Goal: Task Accomplishment & Management: Complete application form

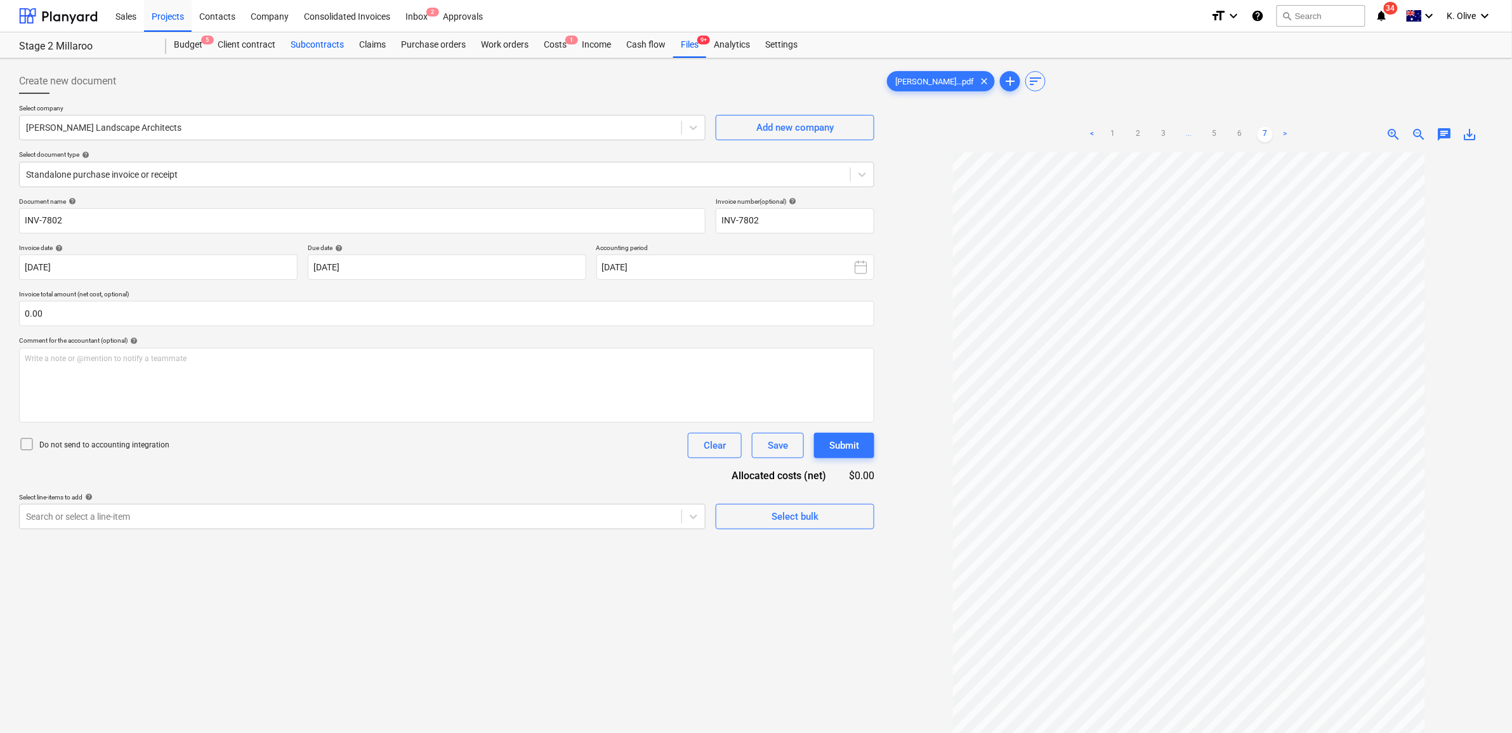
click at [327, 43] on div "Subcontracts" at bounding box center [317, 44] width 69 height 25
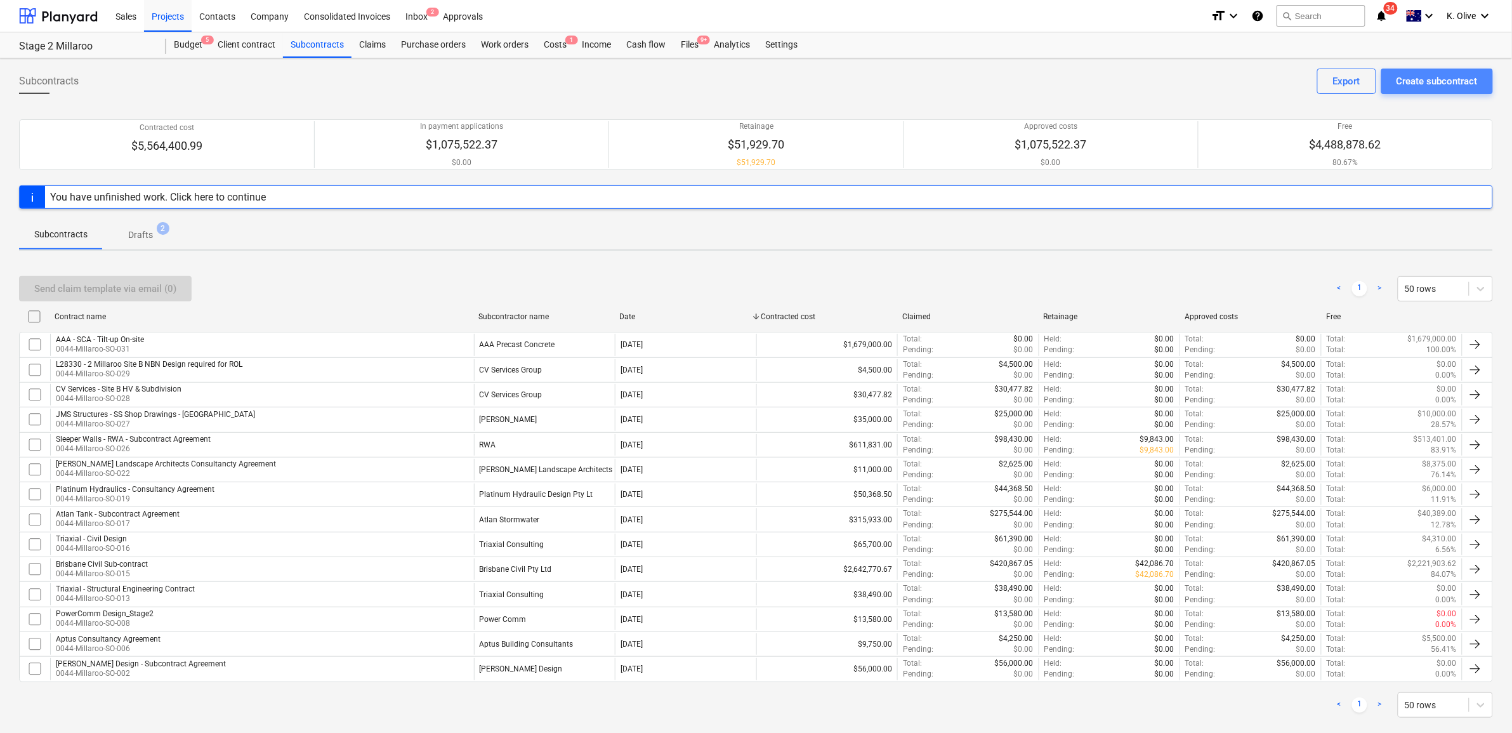
click at [1419, 76] on div "Create subcontract" at bounding box center [1436, 81] width 81 height 16
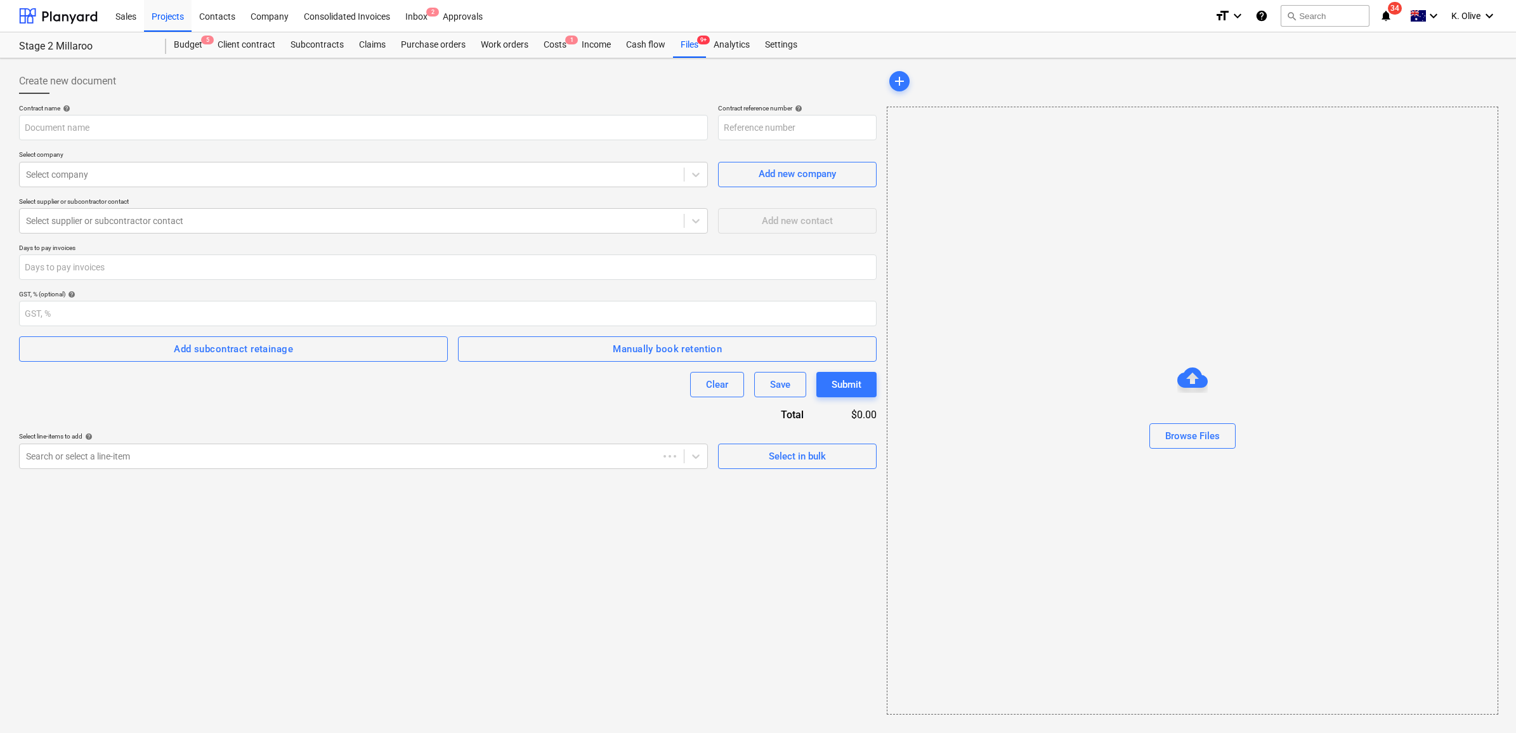
type input "0044-Millaroo-SO-032"
click at [179, 124] on input "text" at bounding box center [363, 127] width 689 height 25
type input "ATW - SCA - Structural Steel - MS2"
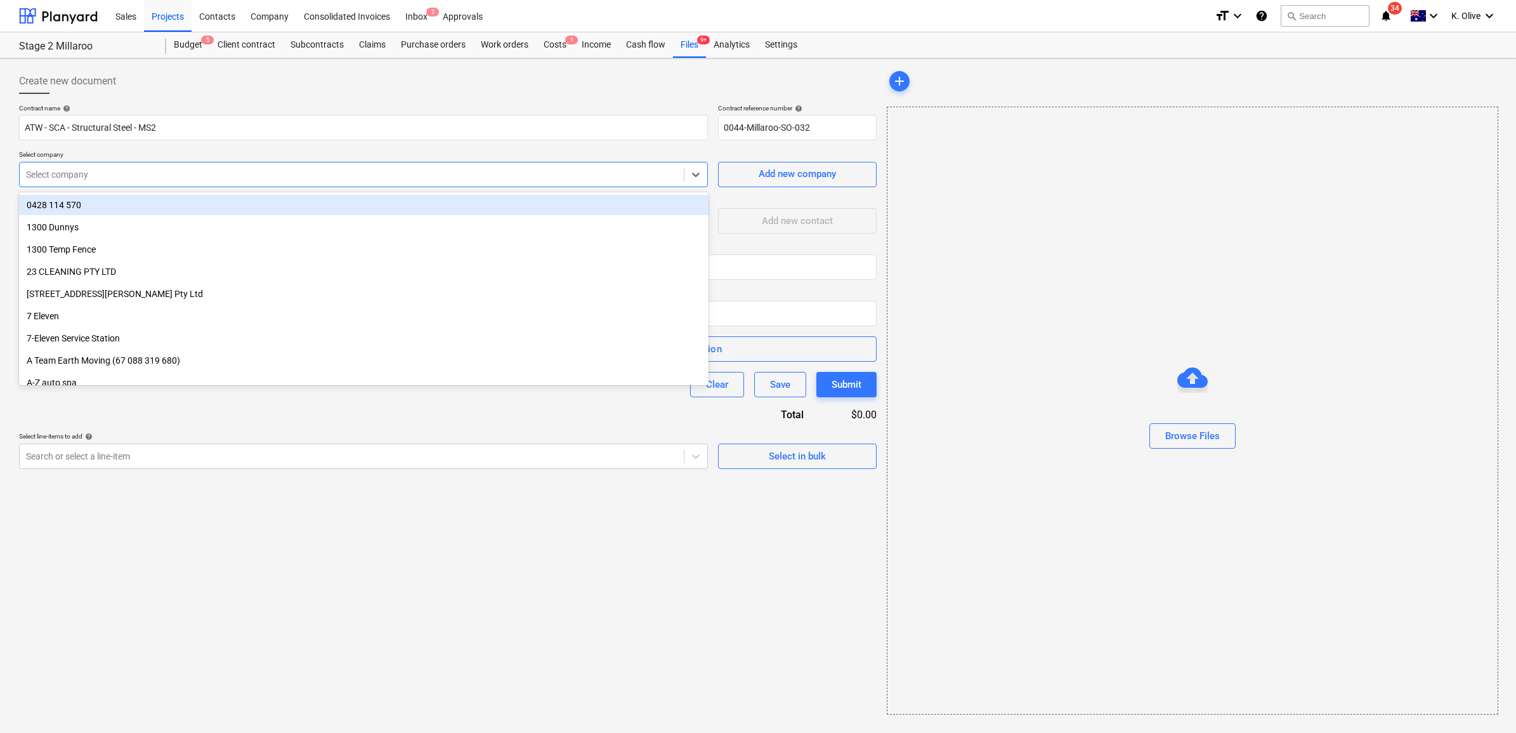
click at [202, 181] on div "Select company" at bounding box center [352, 175] width 664 height 18
type input "atw"
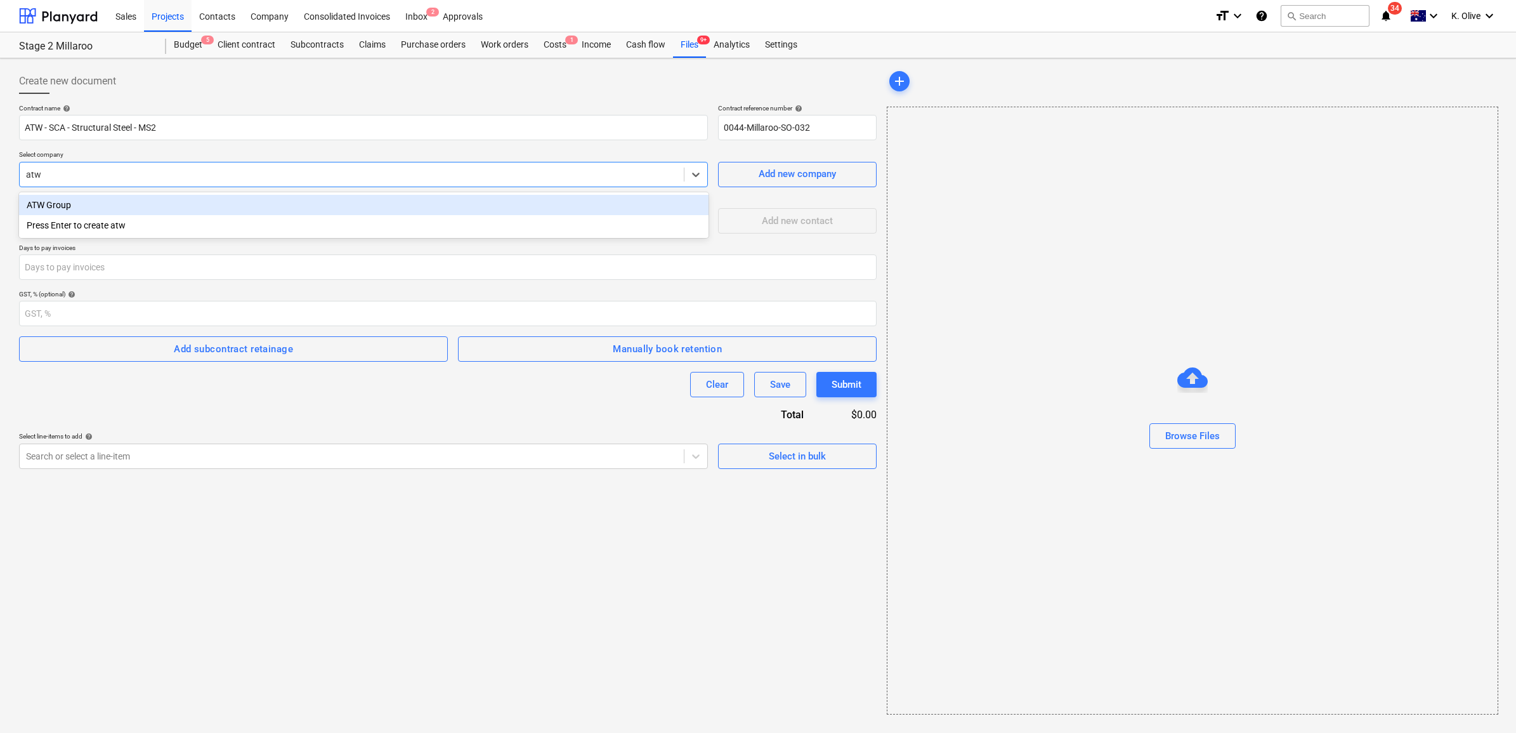
click at [128, 200] on div "ATW Group" at bounding box center [364, 205] width 690 height 20
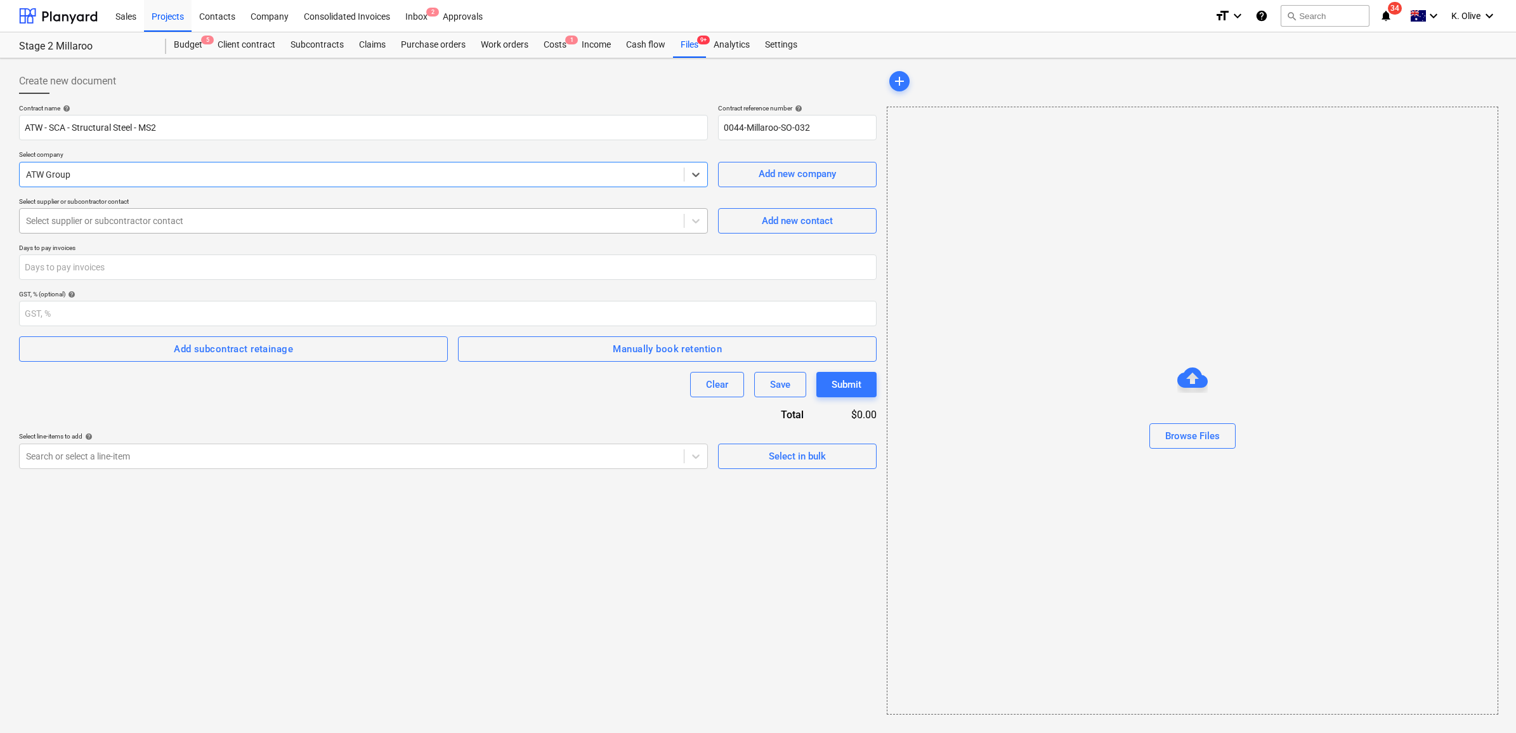
click at [315, 226] on div at bounding box center [352, 220] width 652 height 13
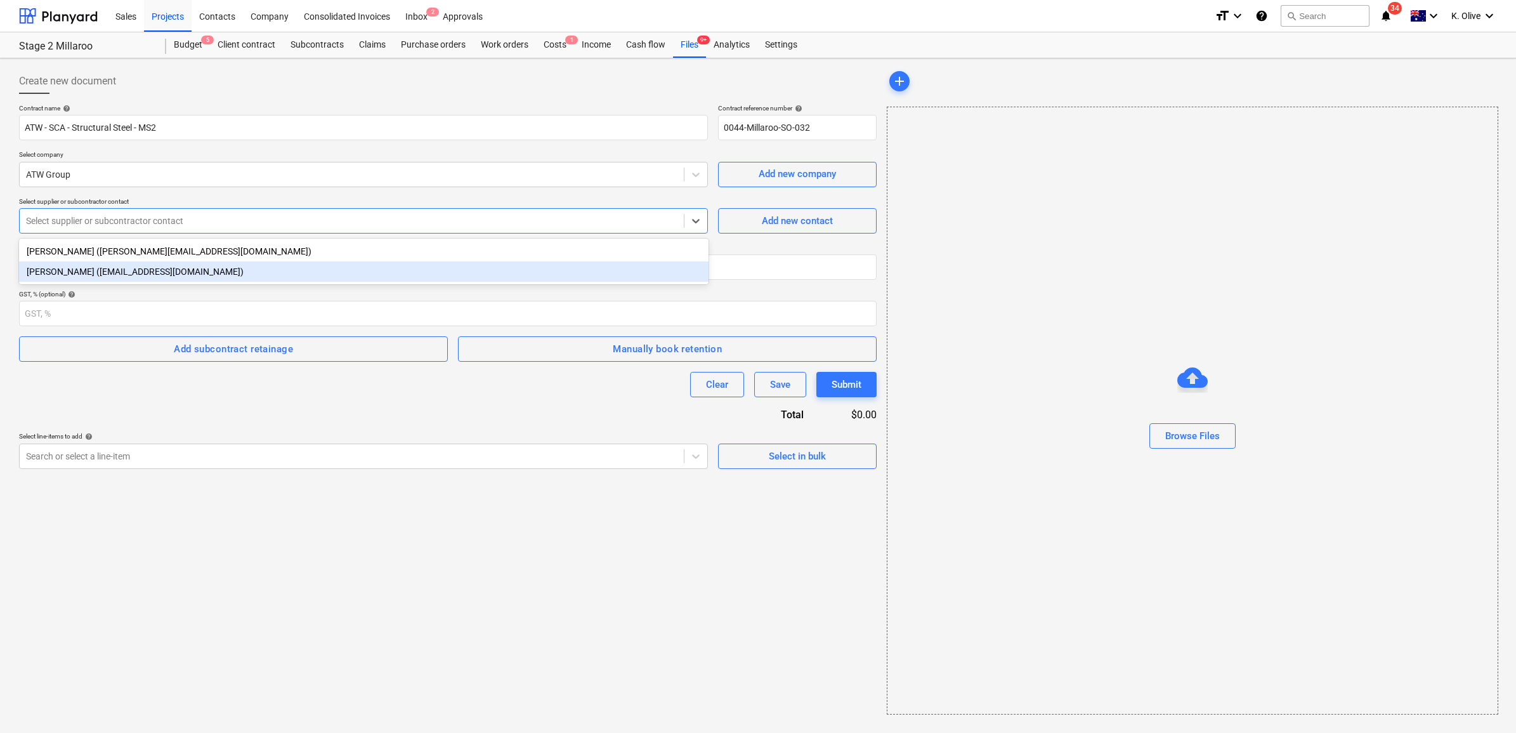
click at [119, 272] on div "[PERSON_NAME] ([EMAIL_ADDRESS][DOMAIN_NAME])" at bounding box center [364, 271] width 690 height 20
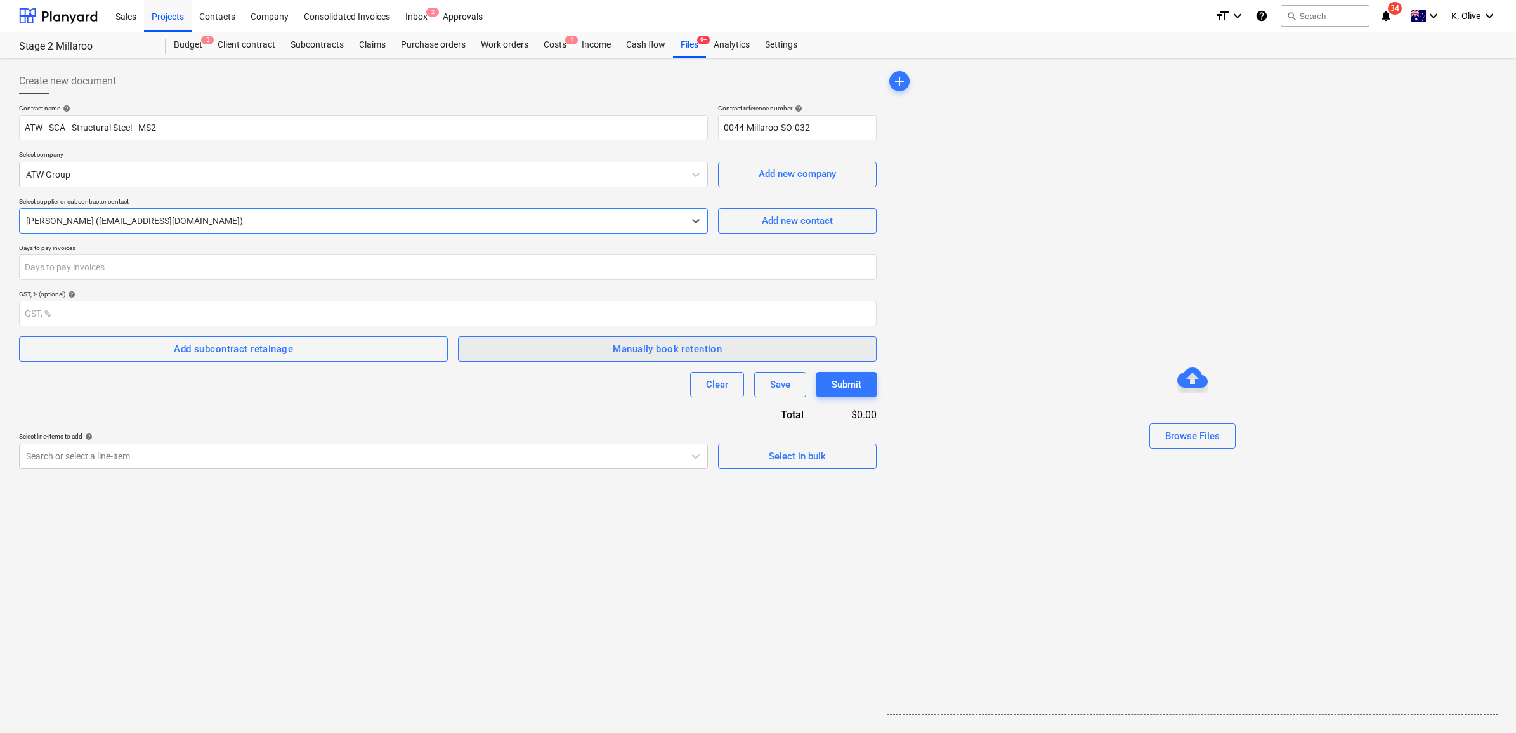
click at [608, 343] on span "Manually book retention" at bounding box center [667, 349] width 391 height 16
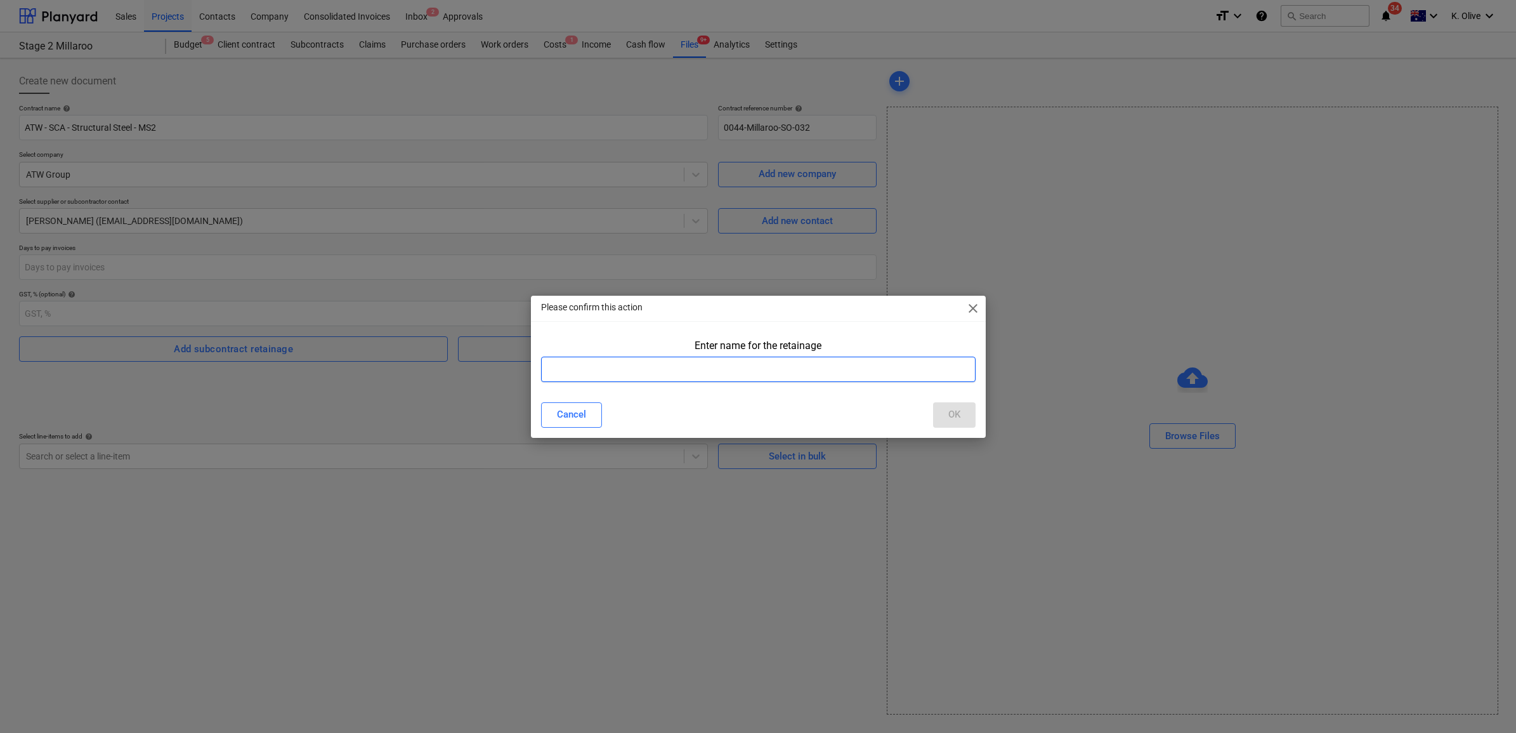
click at [777, 366] on input "text" at bounding box center [758, 369] width 435 height 25
click at [600, 366] on input "Retention" at bounding box center [758, 369] width 435 height 25
click at [613, 367] on input "Retention - upto 80500" at bounding box center [758, 369] width 435 height 25
drag, startPoint x: 596, startPoint y: 371, endPoint x: 585, endPoint y: 406, distance: 36.7
click at [595, 374] on input "Retention - upto $80,500" at bounding box center [758, 369] width 435 height 25
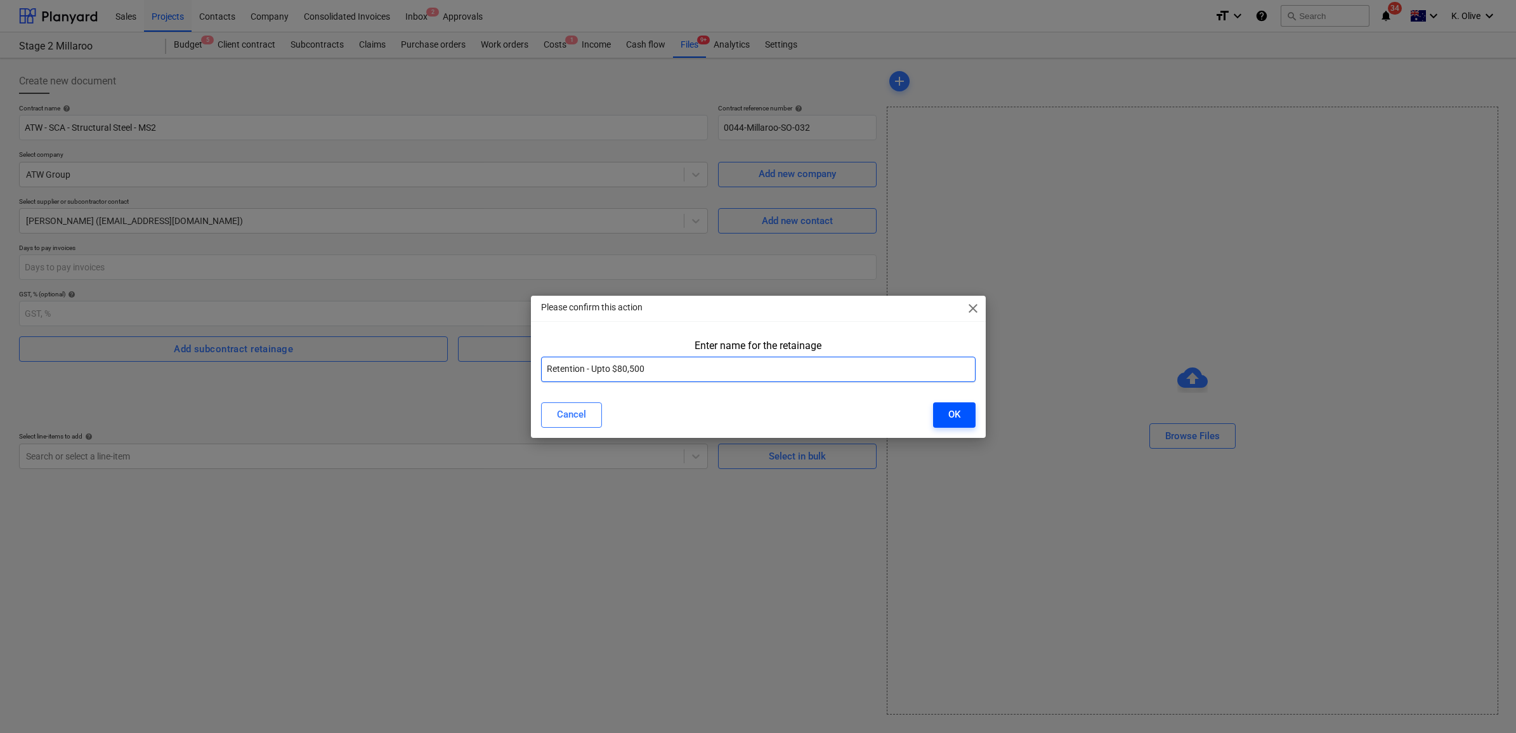
type input "Retention - Upto $80,500"
click at [952, 406] on div "OK" at bounding box center [954, 414] width 12 height 16
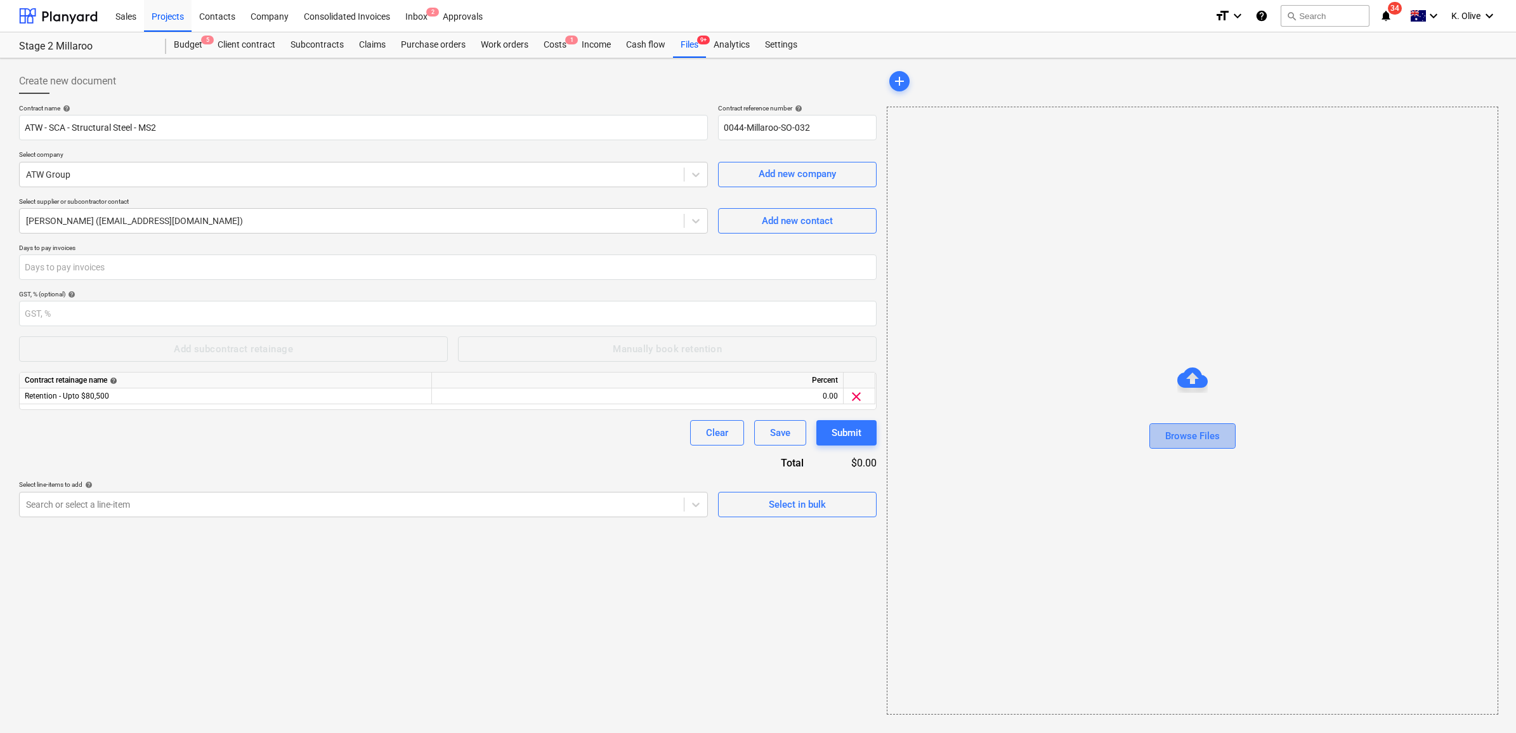
click at [1209, 440] on div "Browse Files" at bounding box center [1192, 436] width 55 height 16
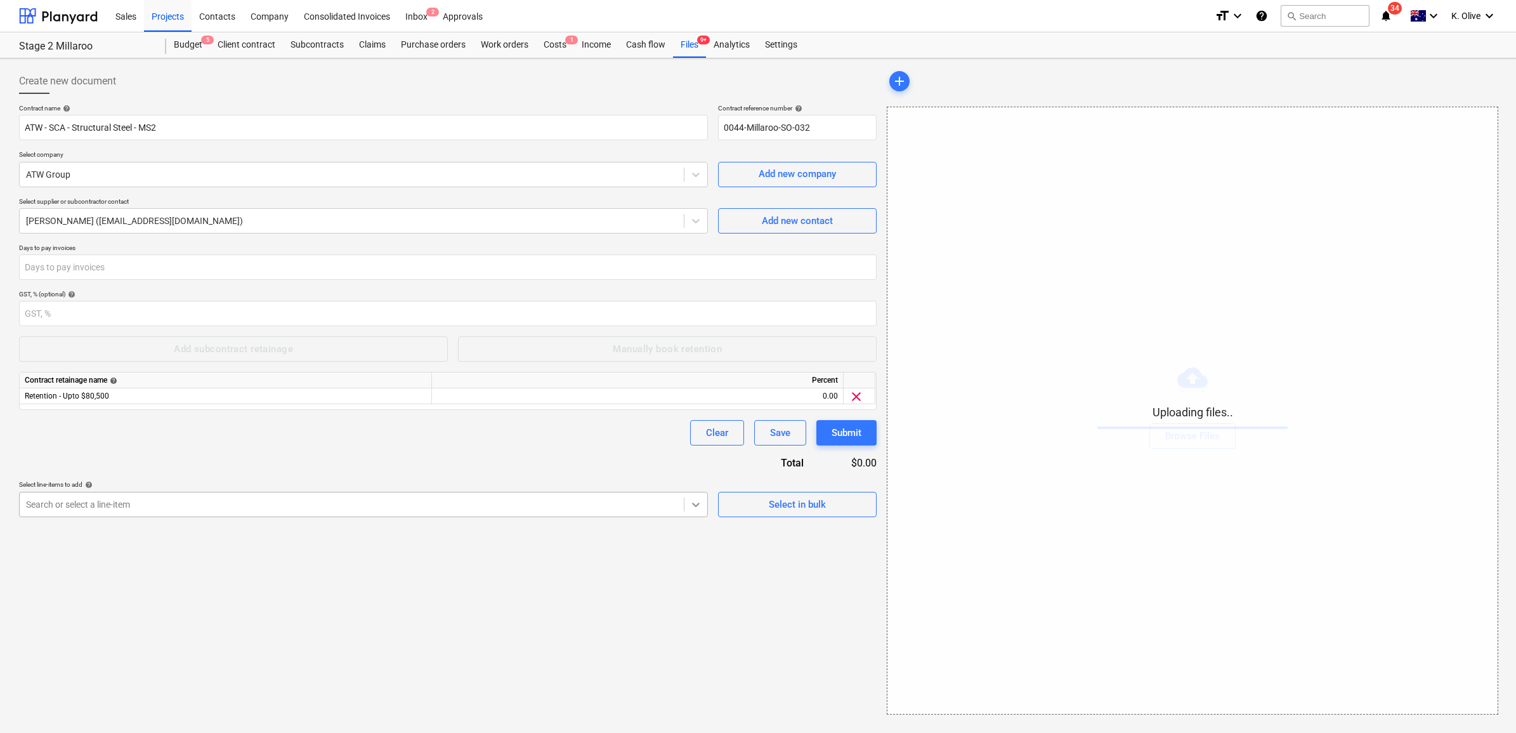
click at [695, 509] on icon at bounding box center [696, 504] width 13 height 13
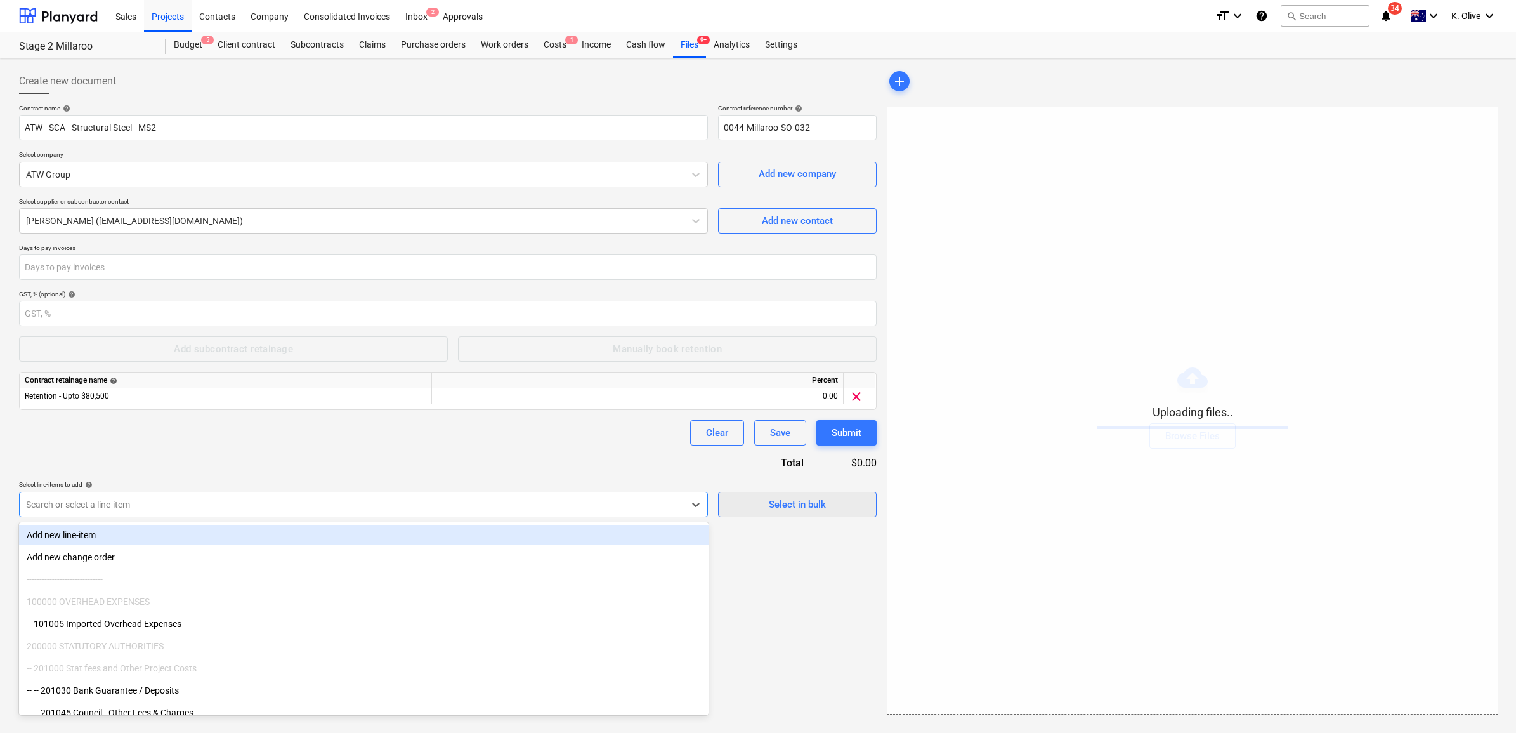
click at [763, 506] on span "Select in bulk" at bounding box center [797, 504] width 127 height 16
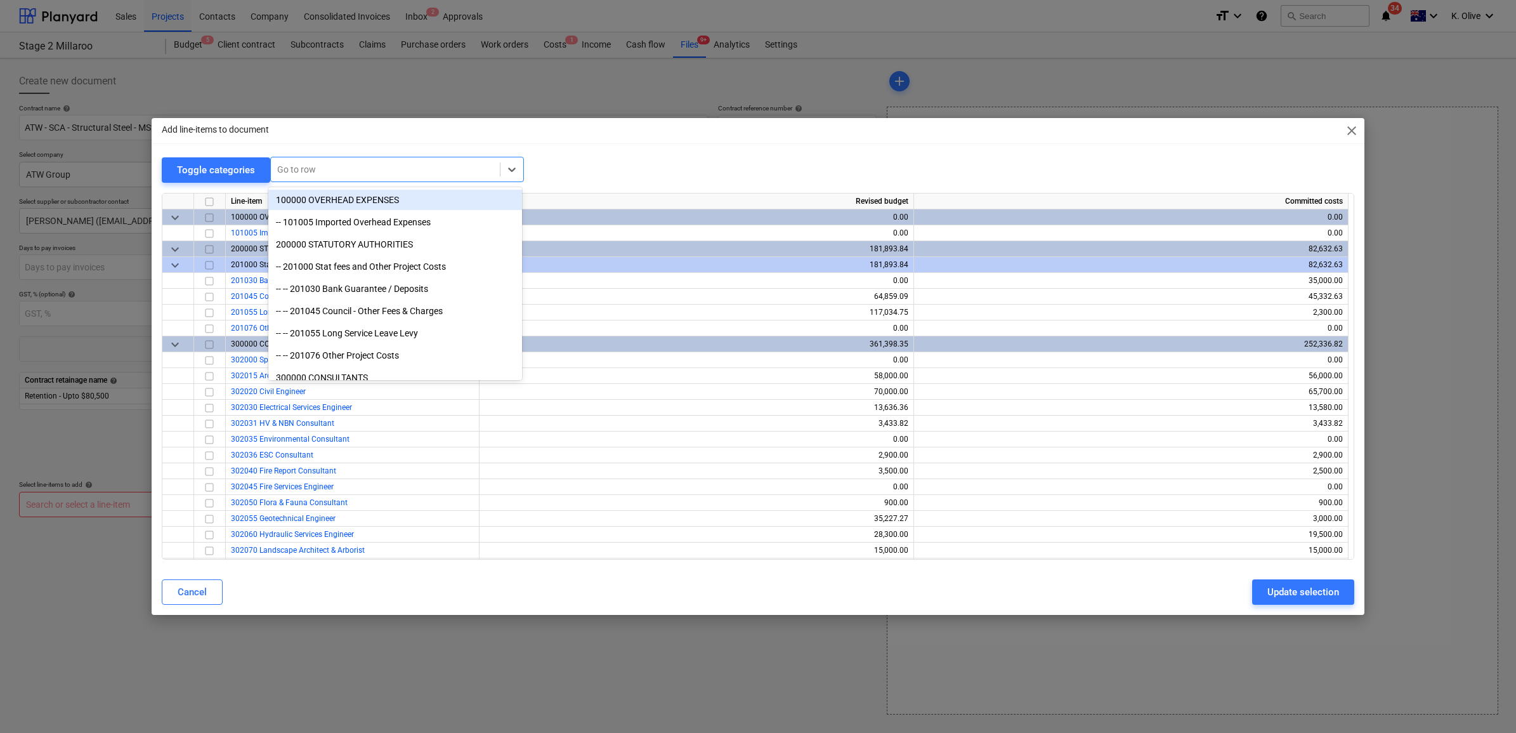
click at [297, 175] on div at bounding box center [385, 169] width 216 height 13
type input "structur"
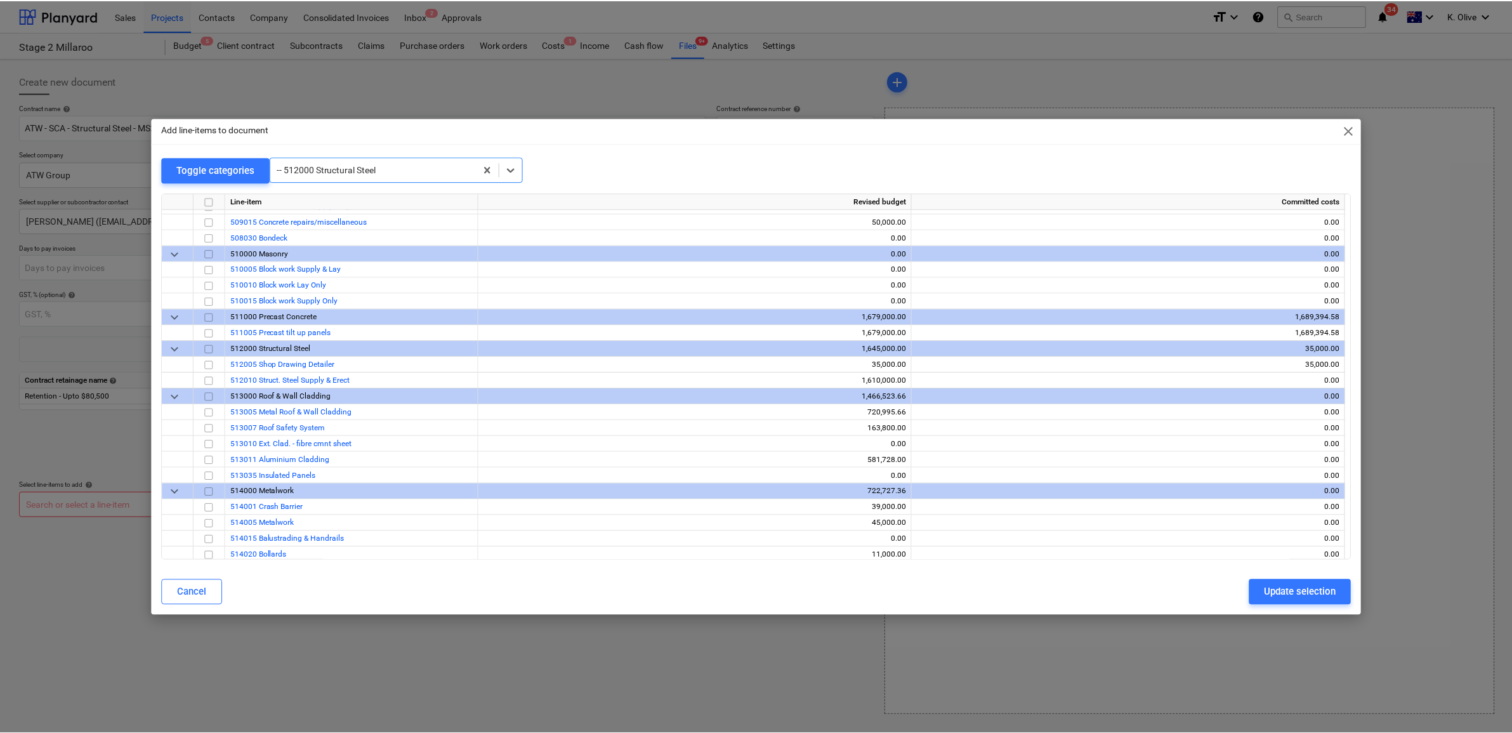
scroll to position [2331, 0]
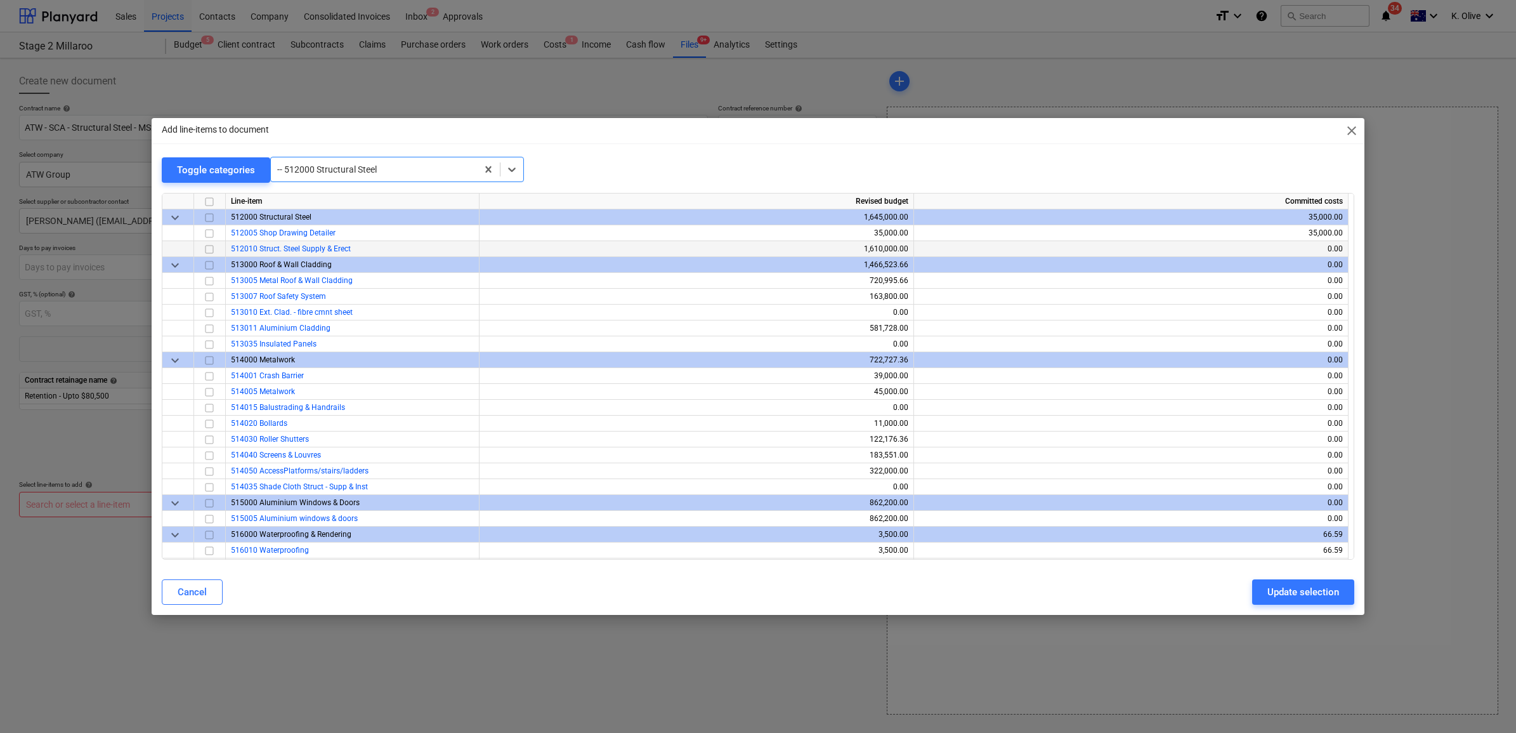
click at [205, 249] on input "checkbox" at bounding box center [209, 248] width 15 height 15
click at [1320, 587] on div "Update selection" at bounding box center [1303, 592] width 72 height 16
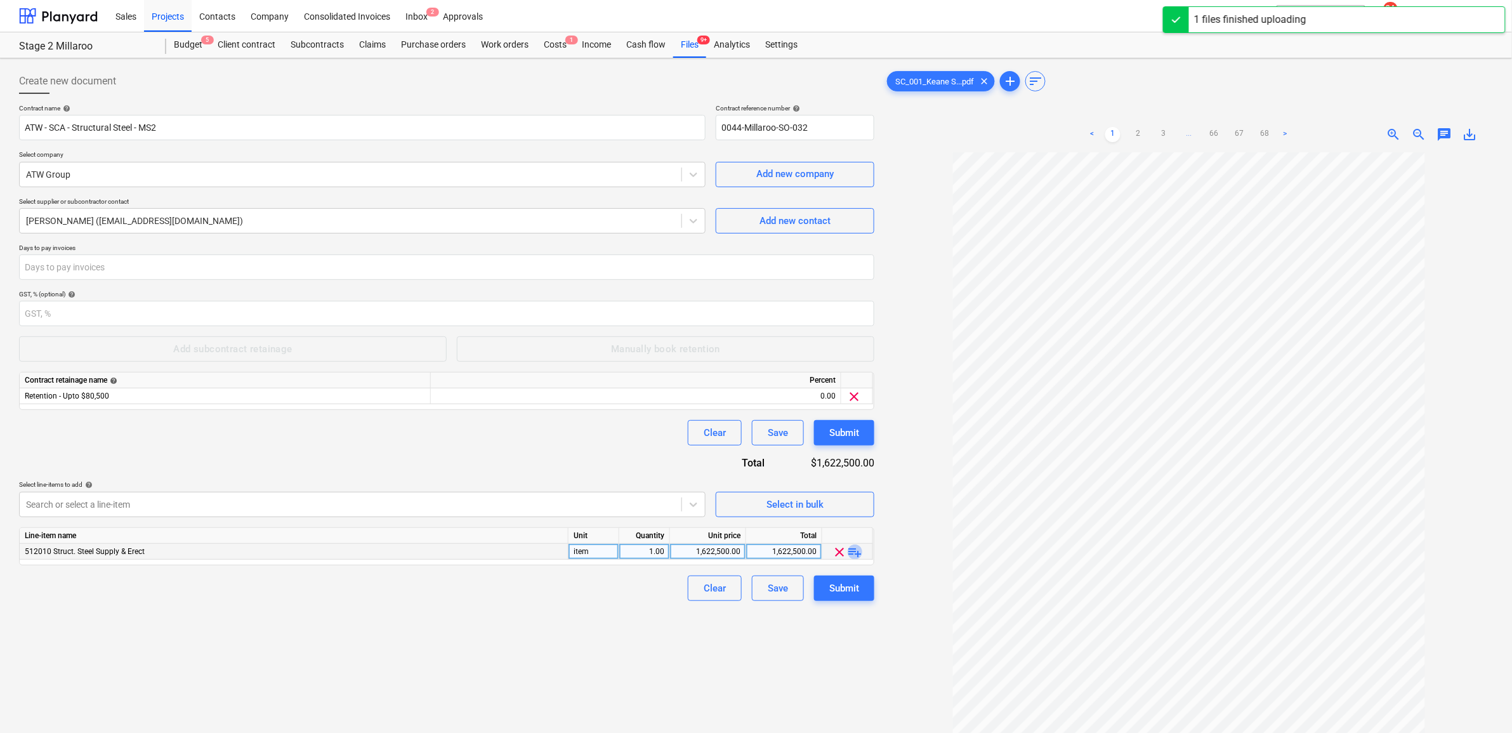
click at [854, 555] on span "playlist_add" at bounding box center [855, 551] width 15 height 15
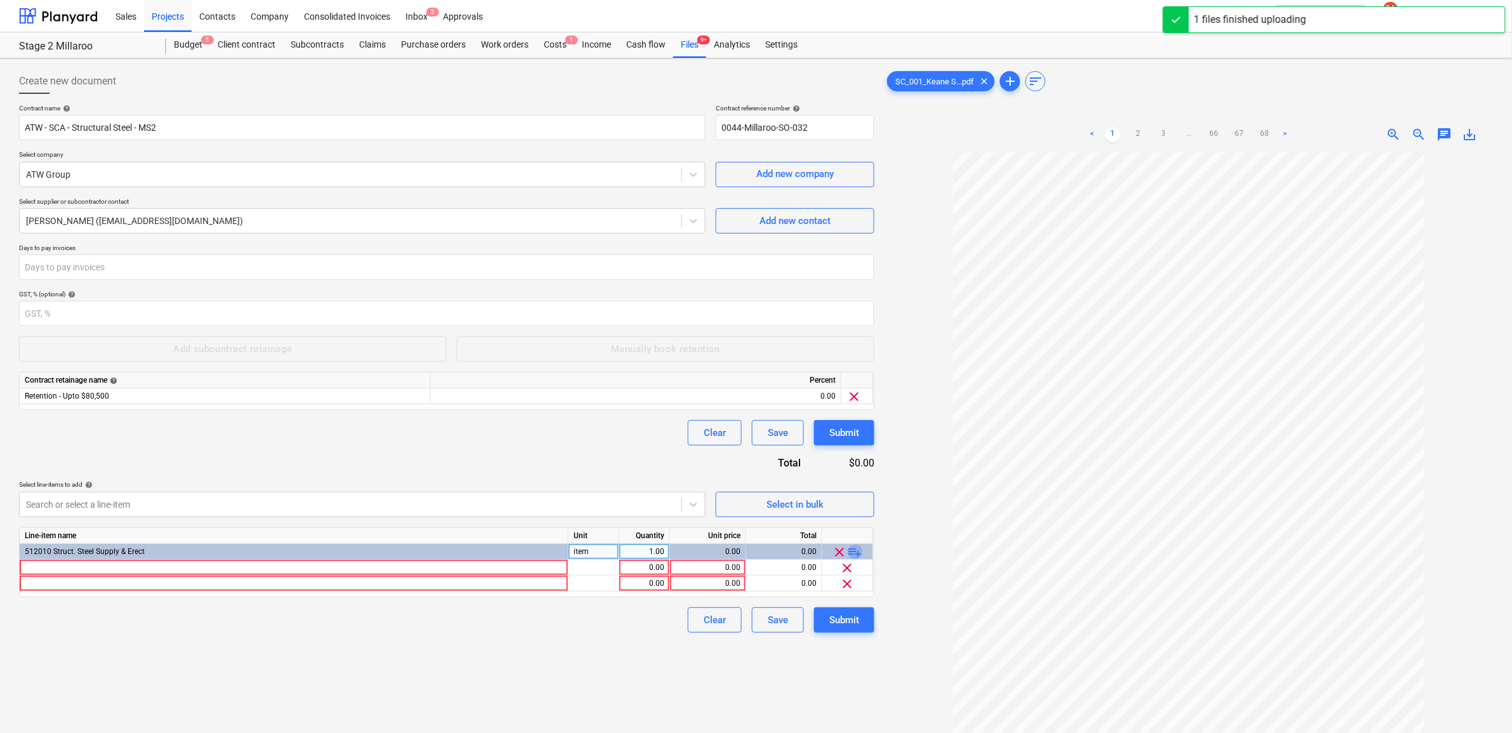
click at [854, 555] on span "playlist_add" at bounding box center [855, 551] width 15 height 15
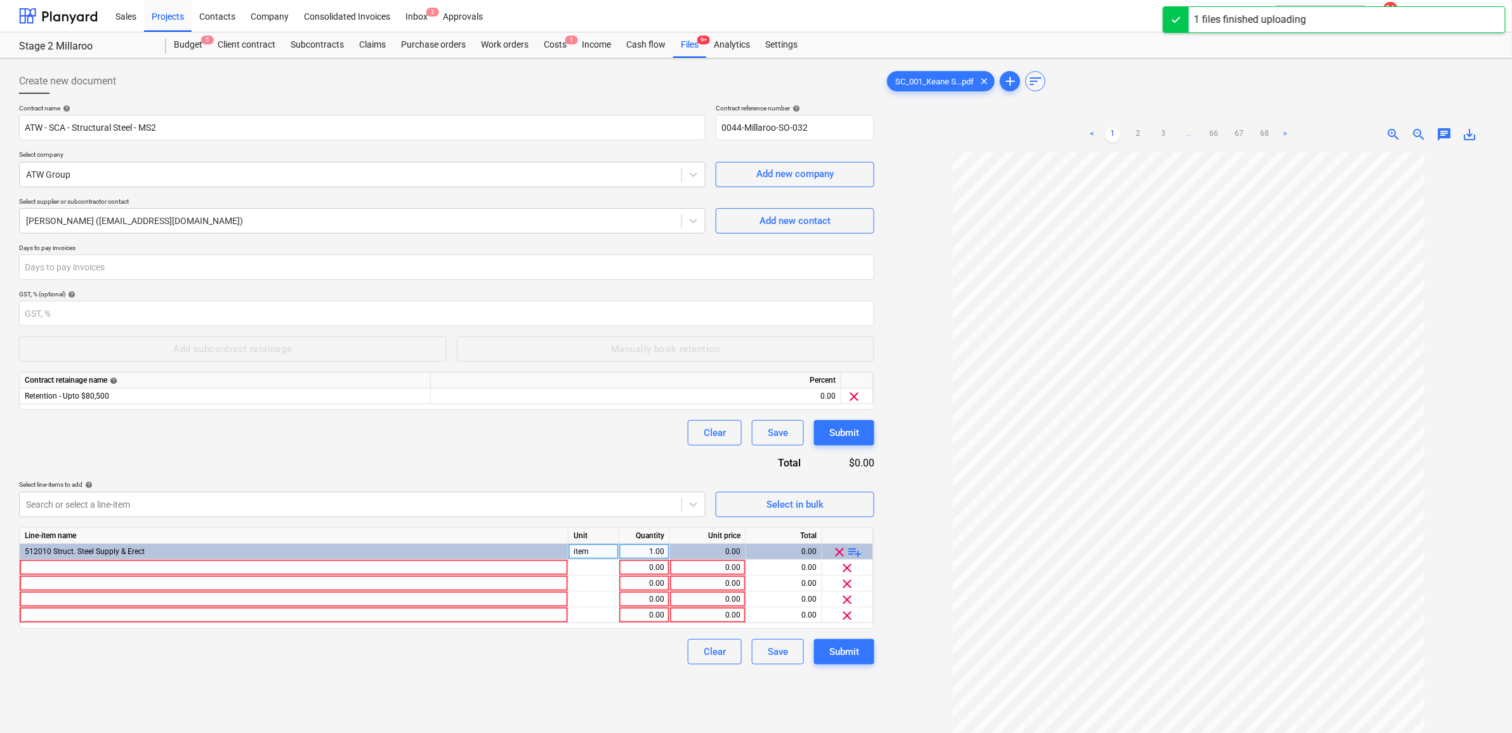
click at [854, 555] on span "playlist_add" at bounding box center [855, 551] width 15 height 15
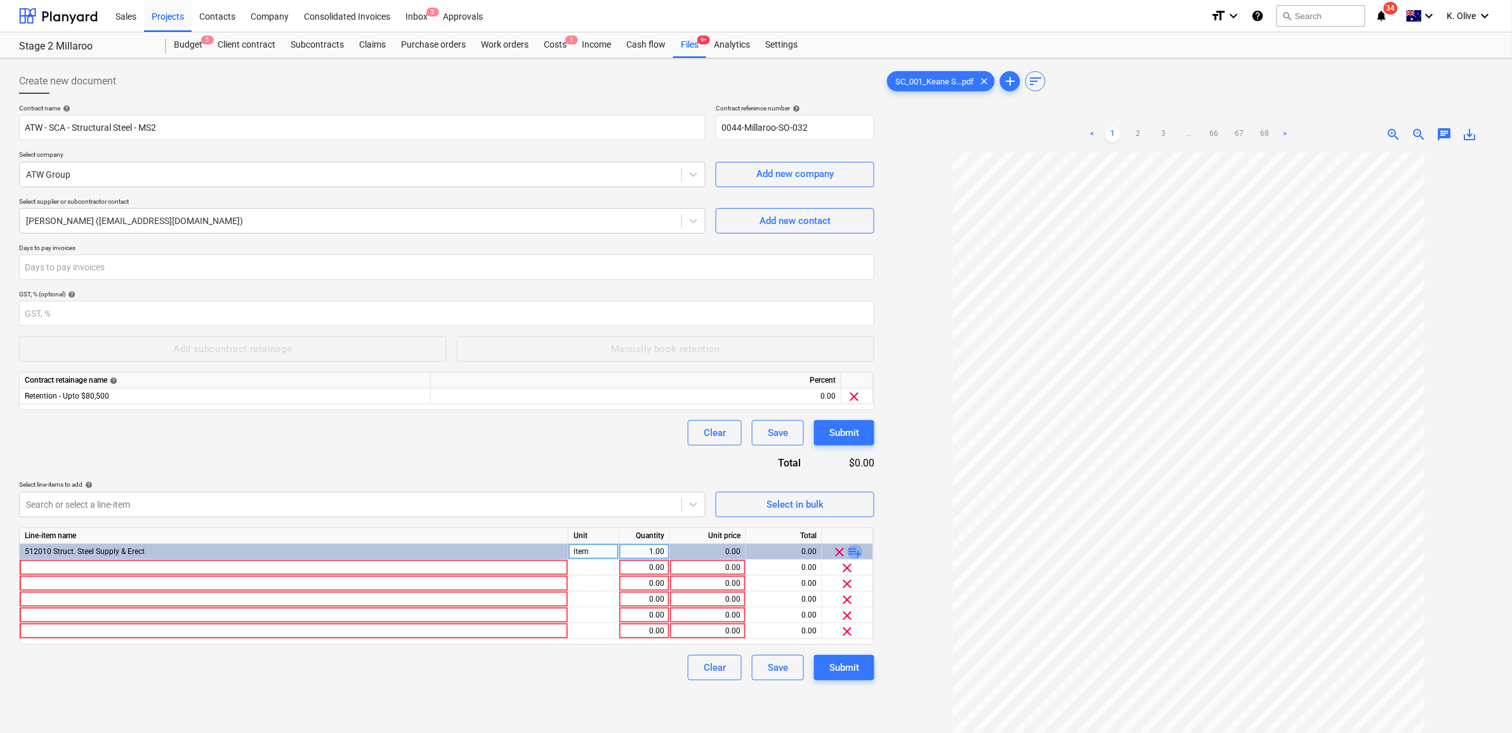
click at [854, 555] on span "playlist_add" at bounding box center [855, 551] width 15 height 15
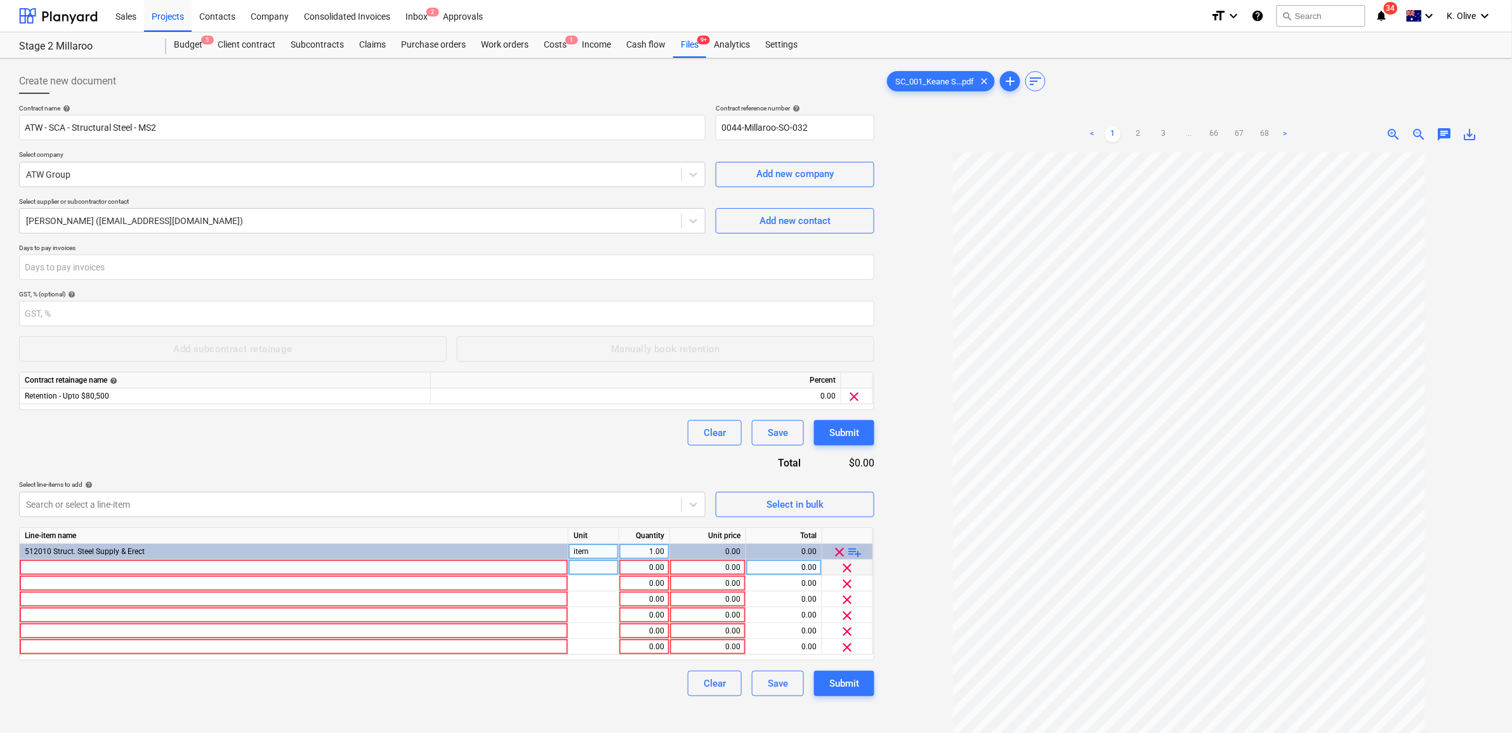
click at [344, 573] on div at bounding box center [294, 568] width 549 height 16
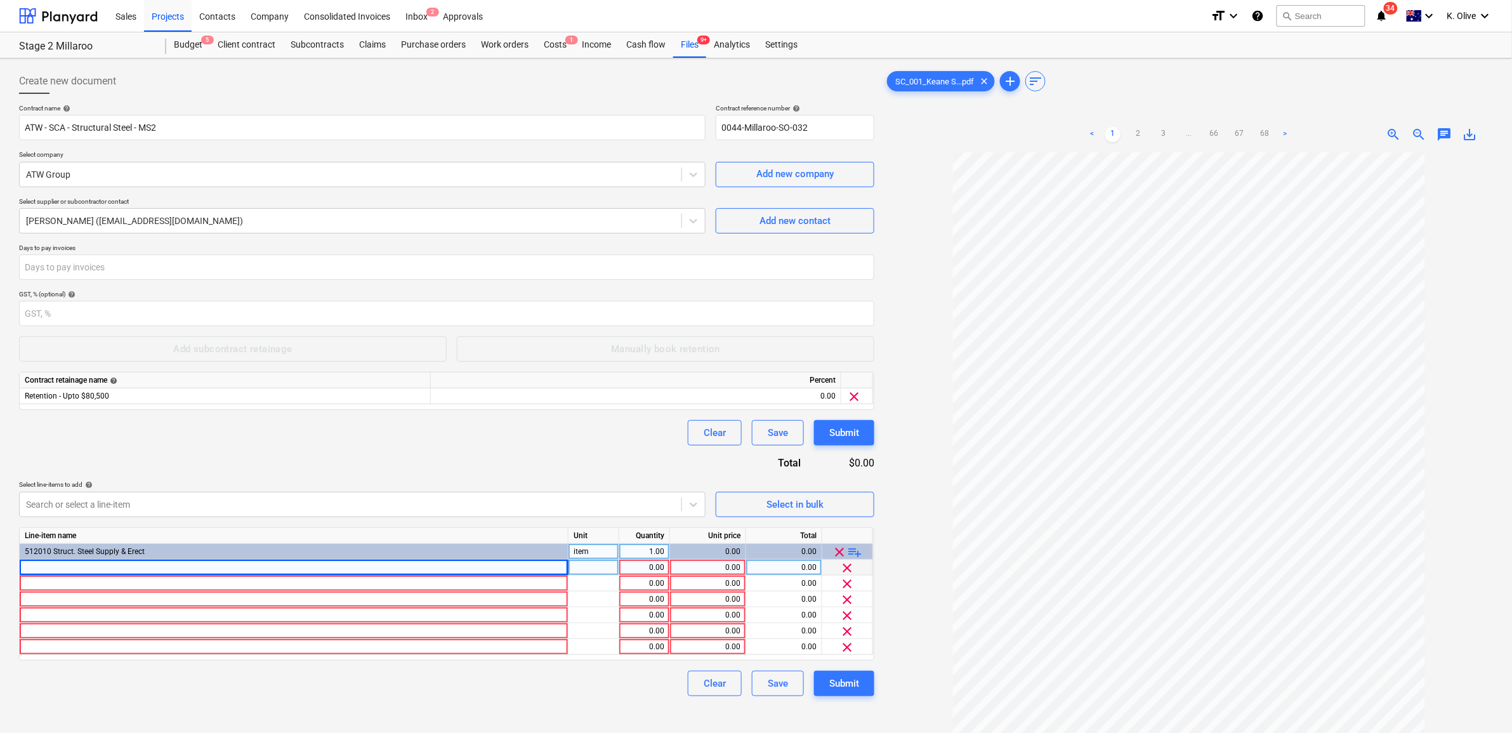
click at [187, 570] on div at bounding box center [294, 568] width 549 height 16
type input "Panel Plates & Cast-ins"
type input "Item"
type input "19410"
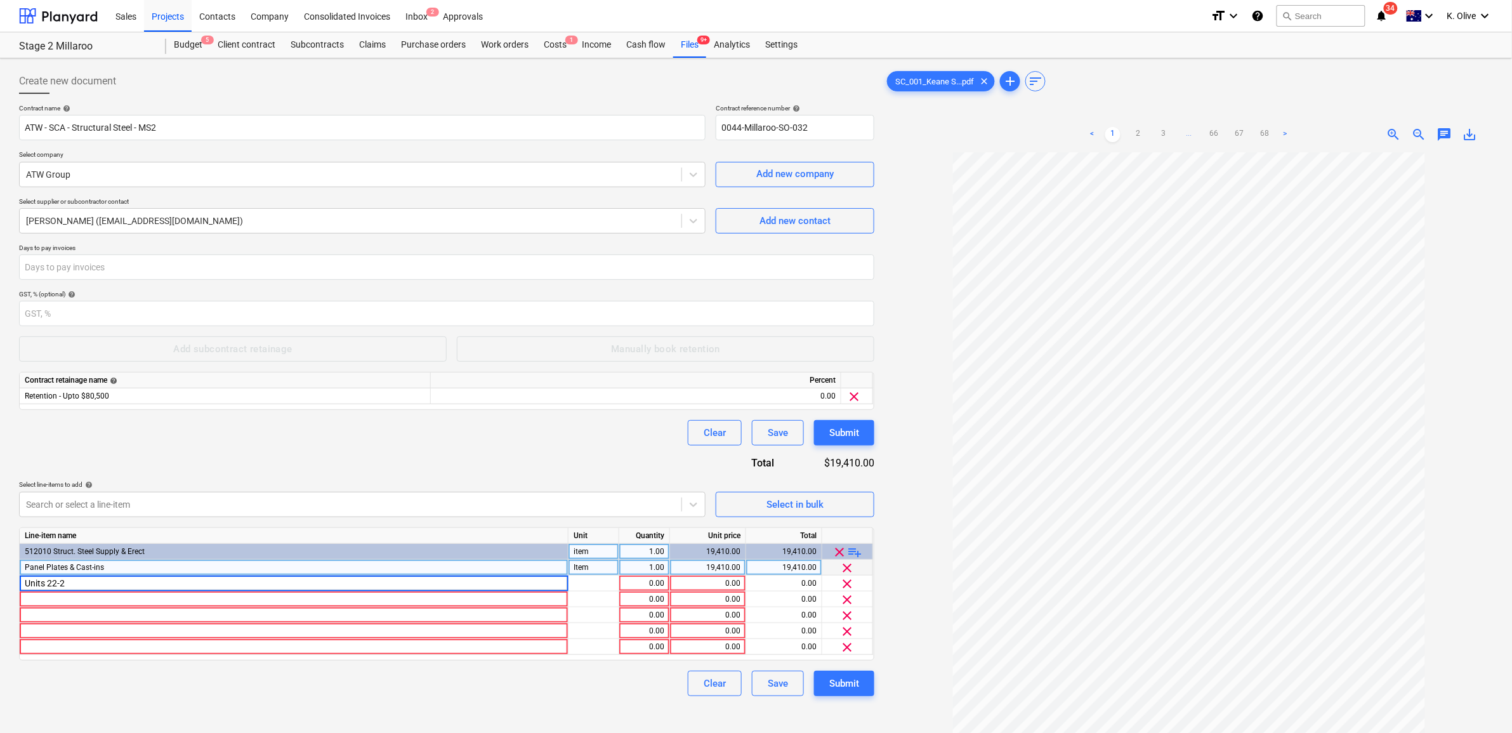
type input "Units 22-25"
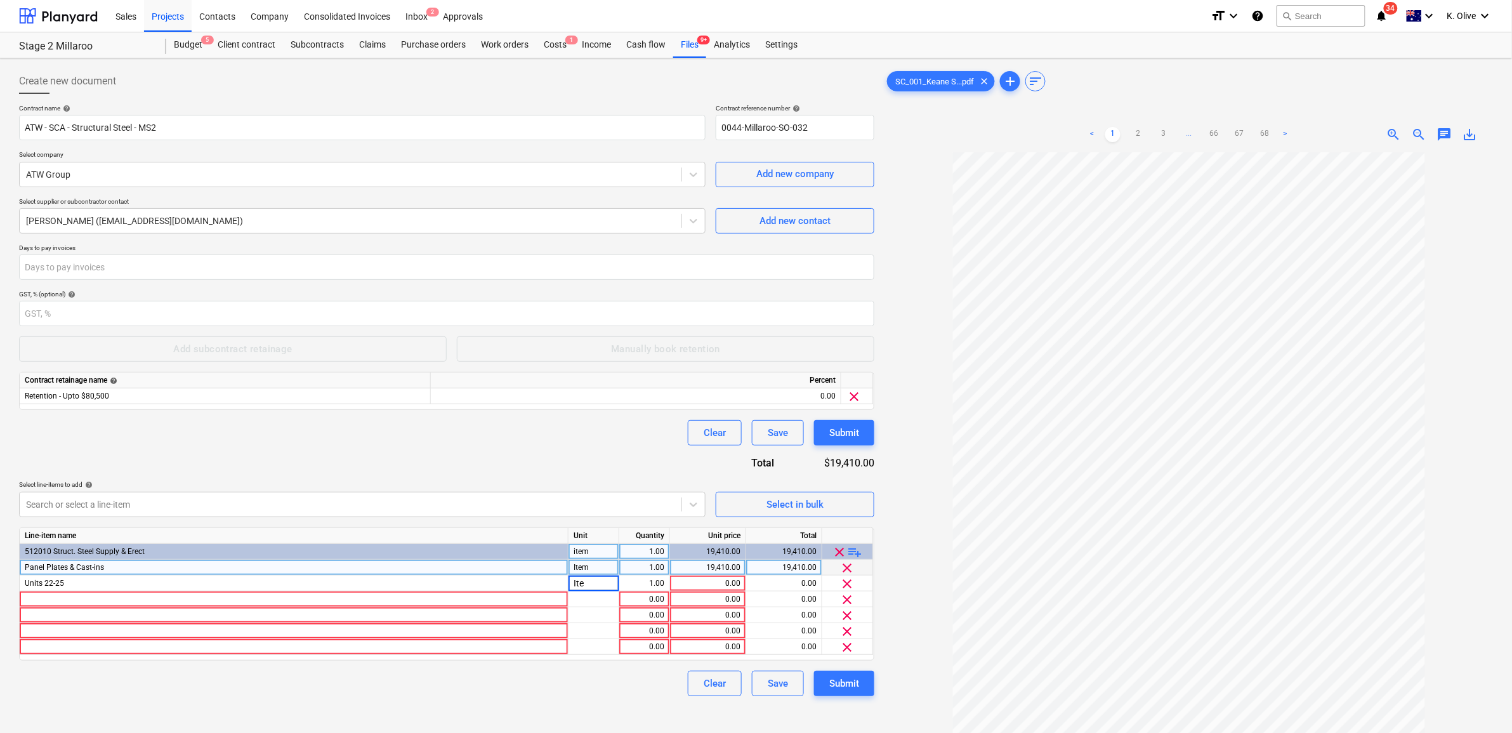
type input "Item"
type input "391000"
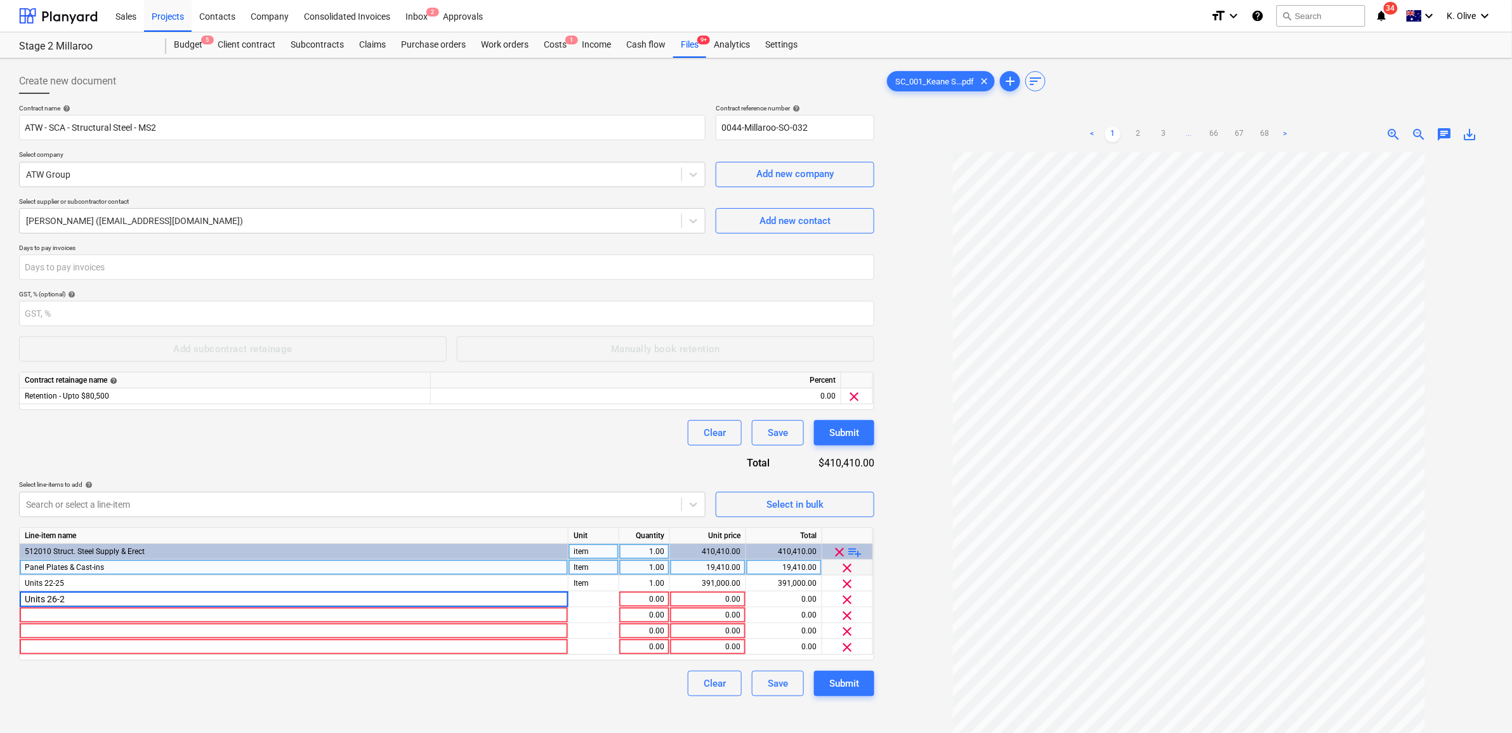
type input "Units 26-29"
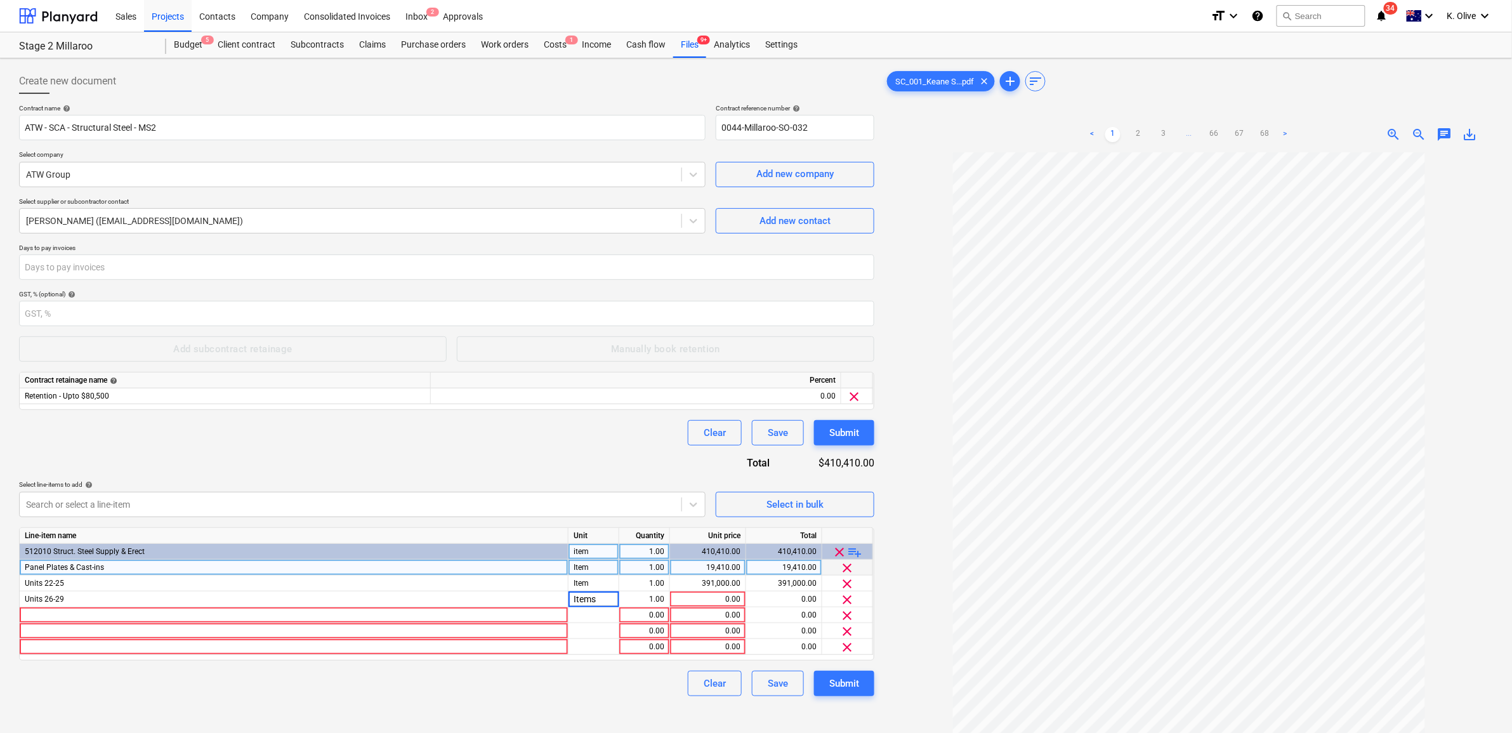
type input "Item"
type input "266490"
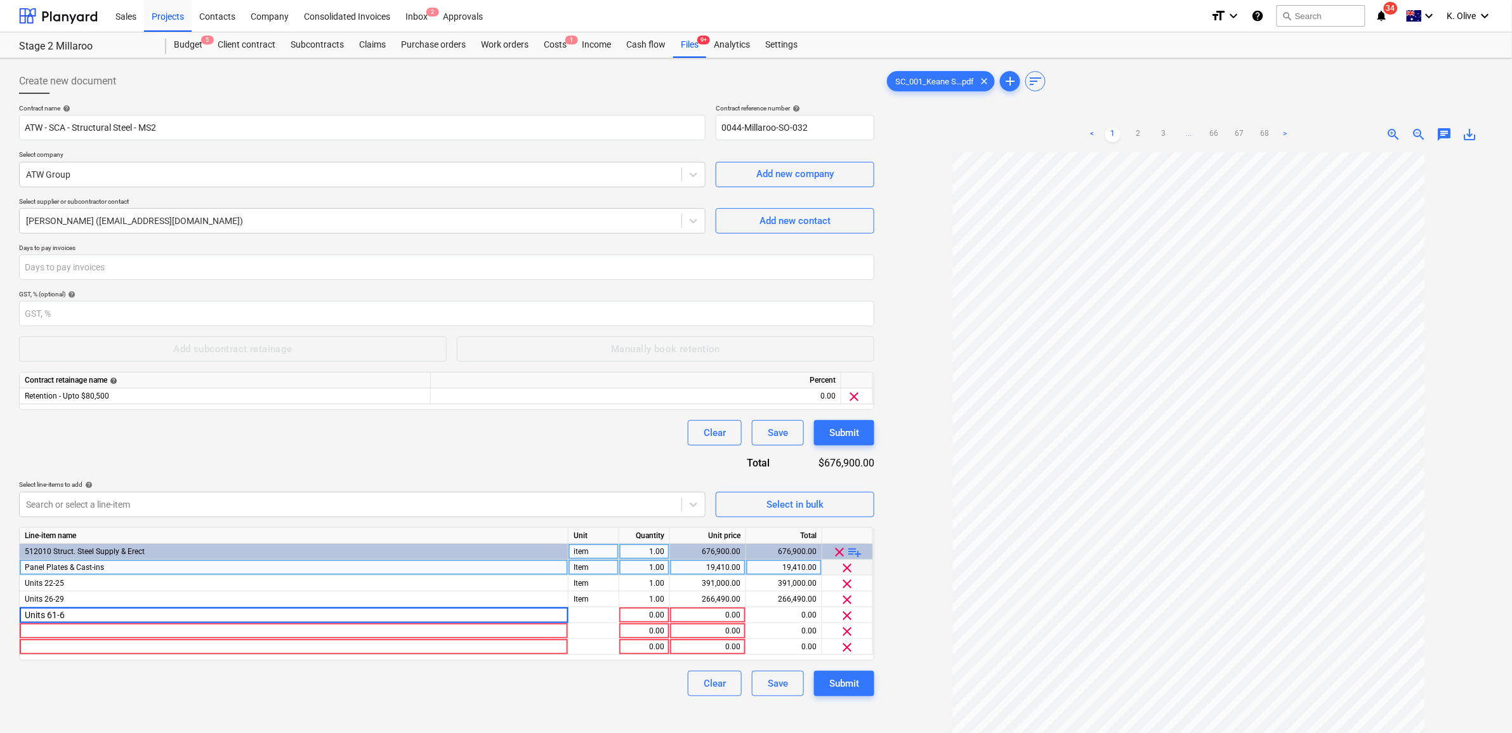
type input "Units 61-66"
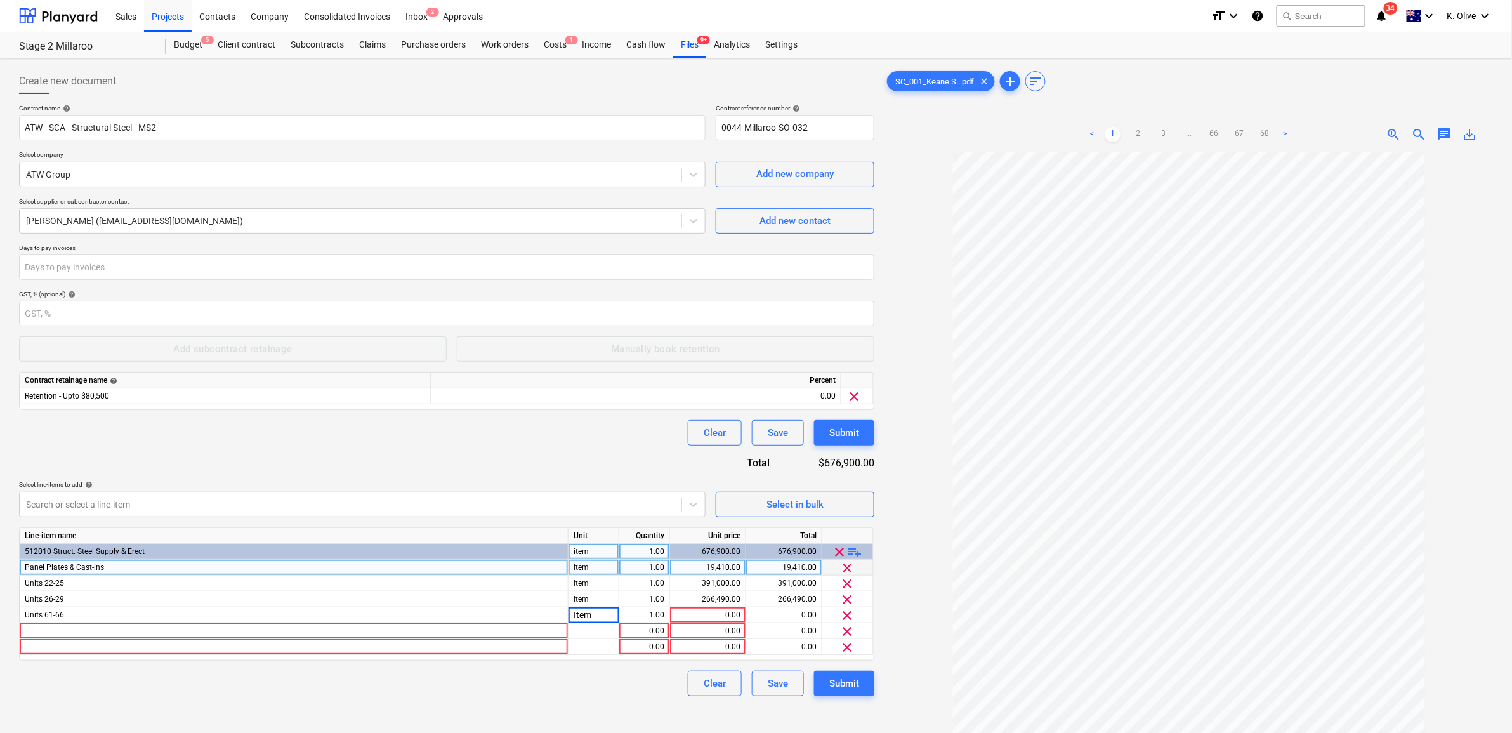
type input "Item"
type input "381780"
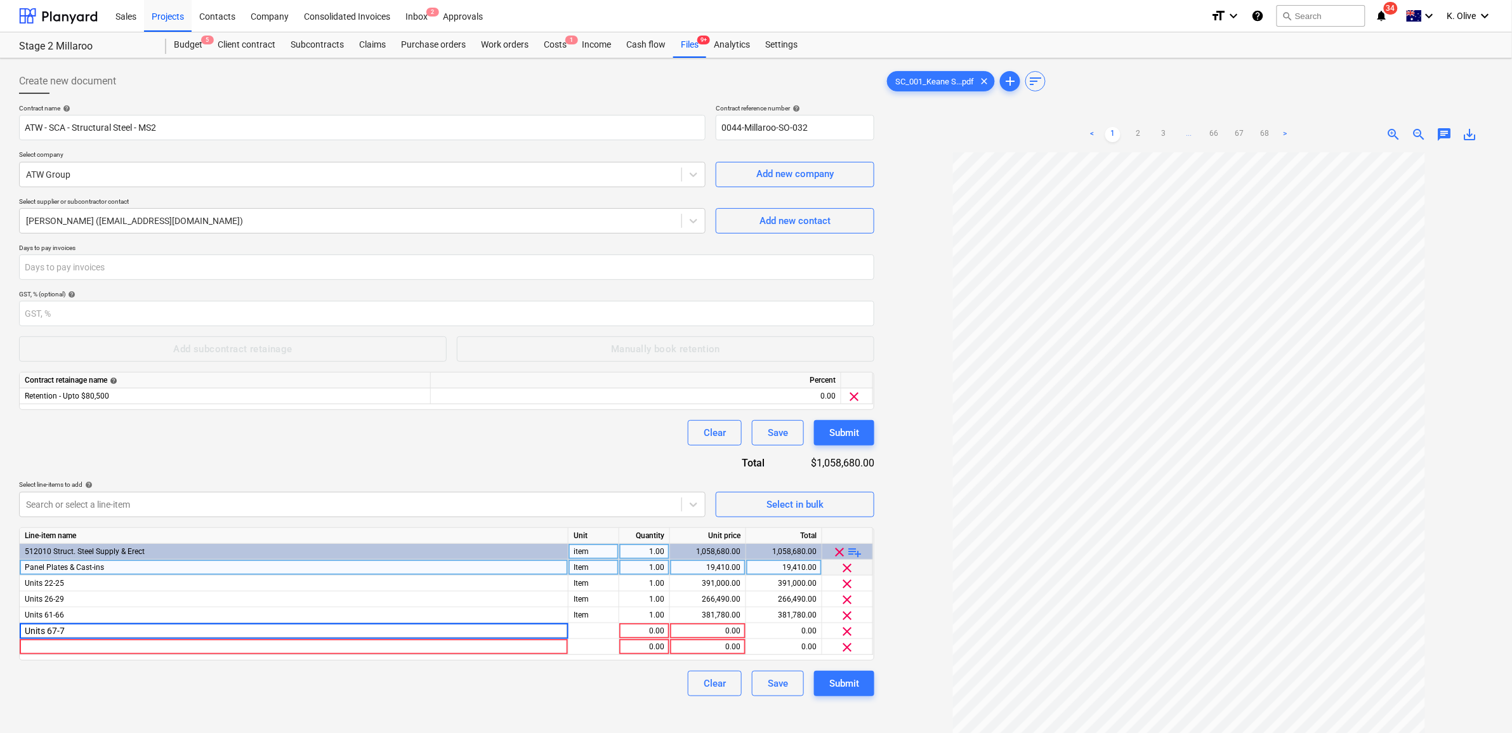
type input "Units 67-72"
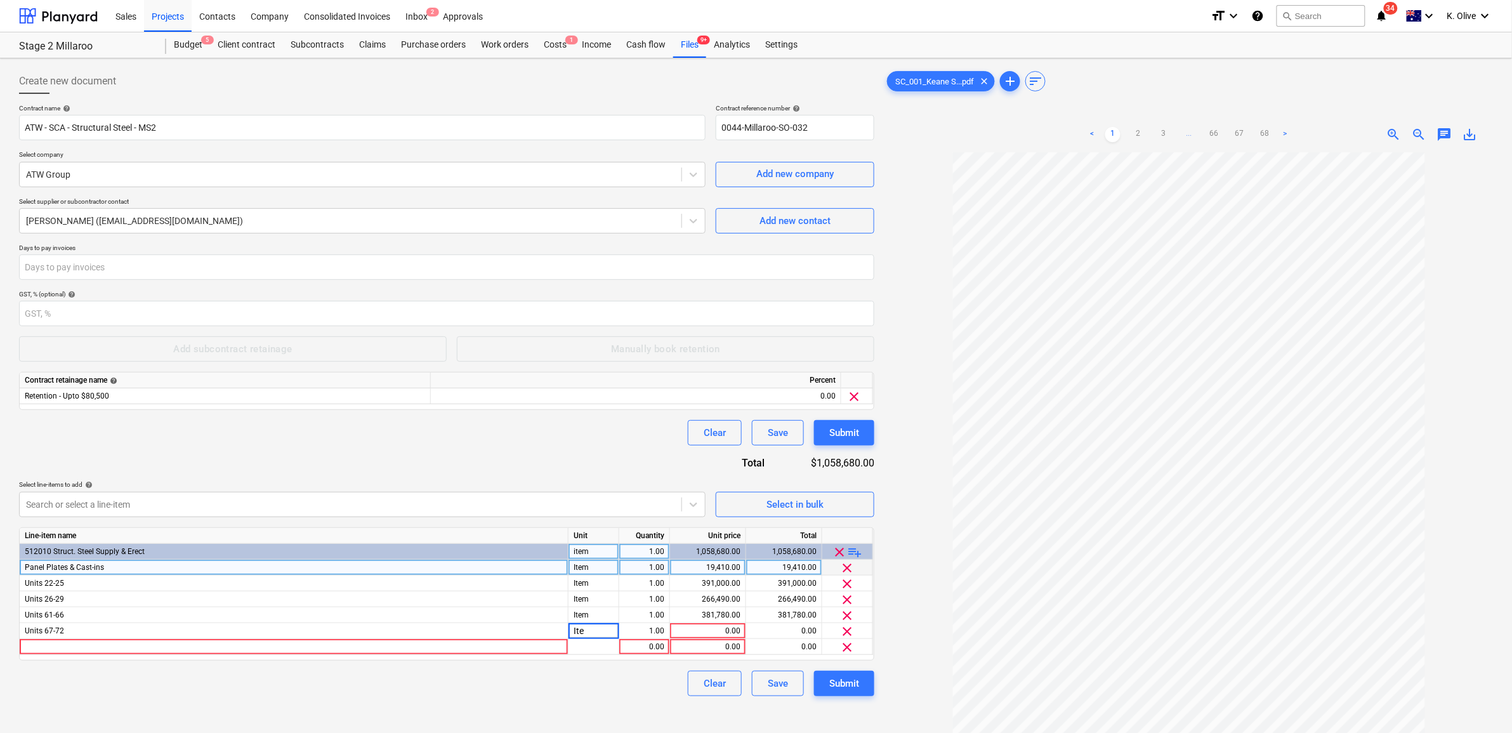
type input "Item"
type input "551320"
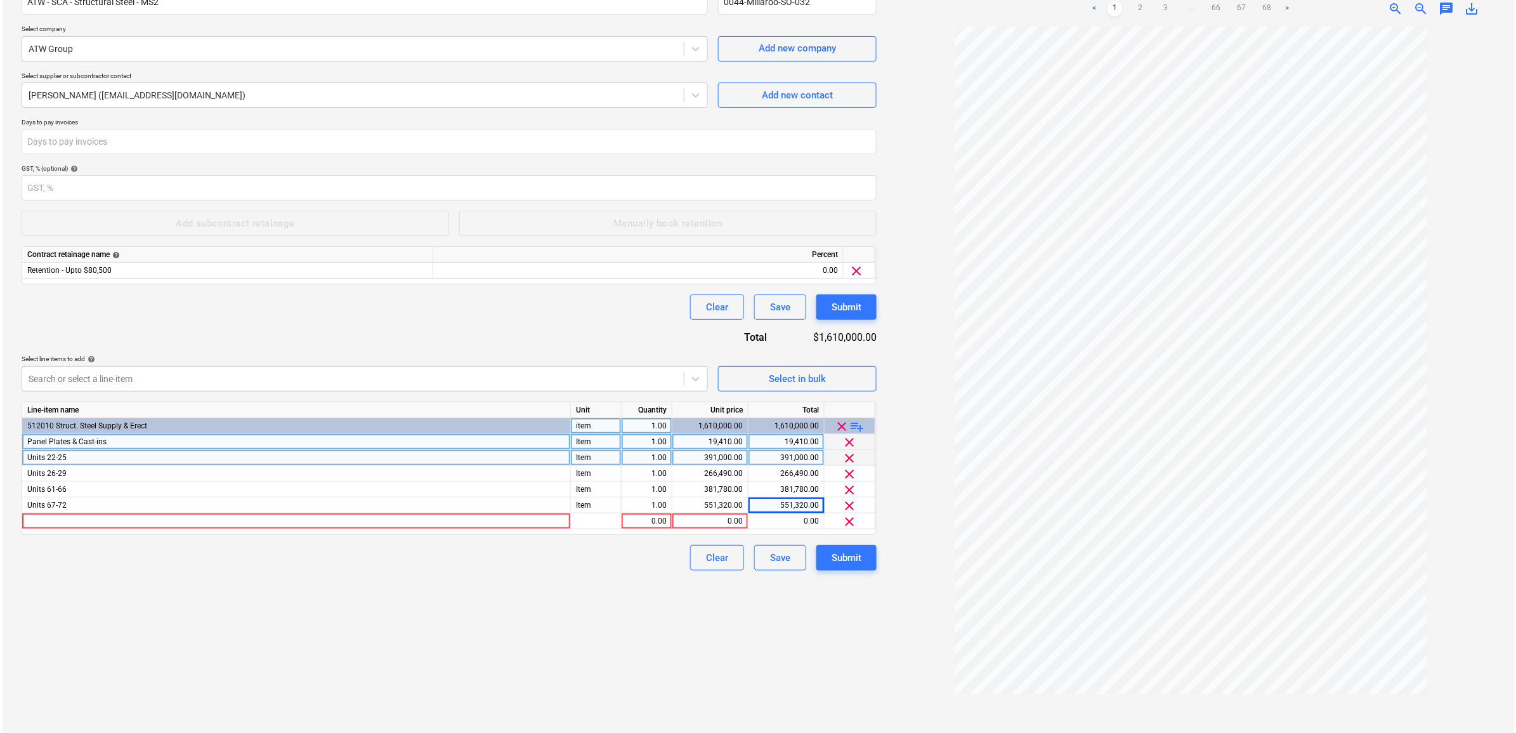
scroll to position [127, 0]
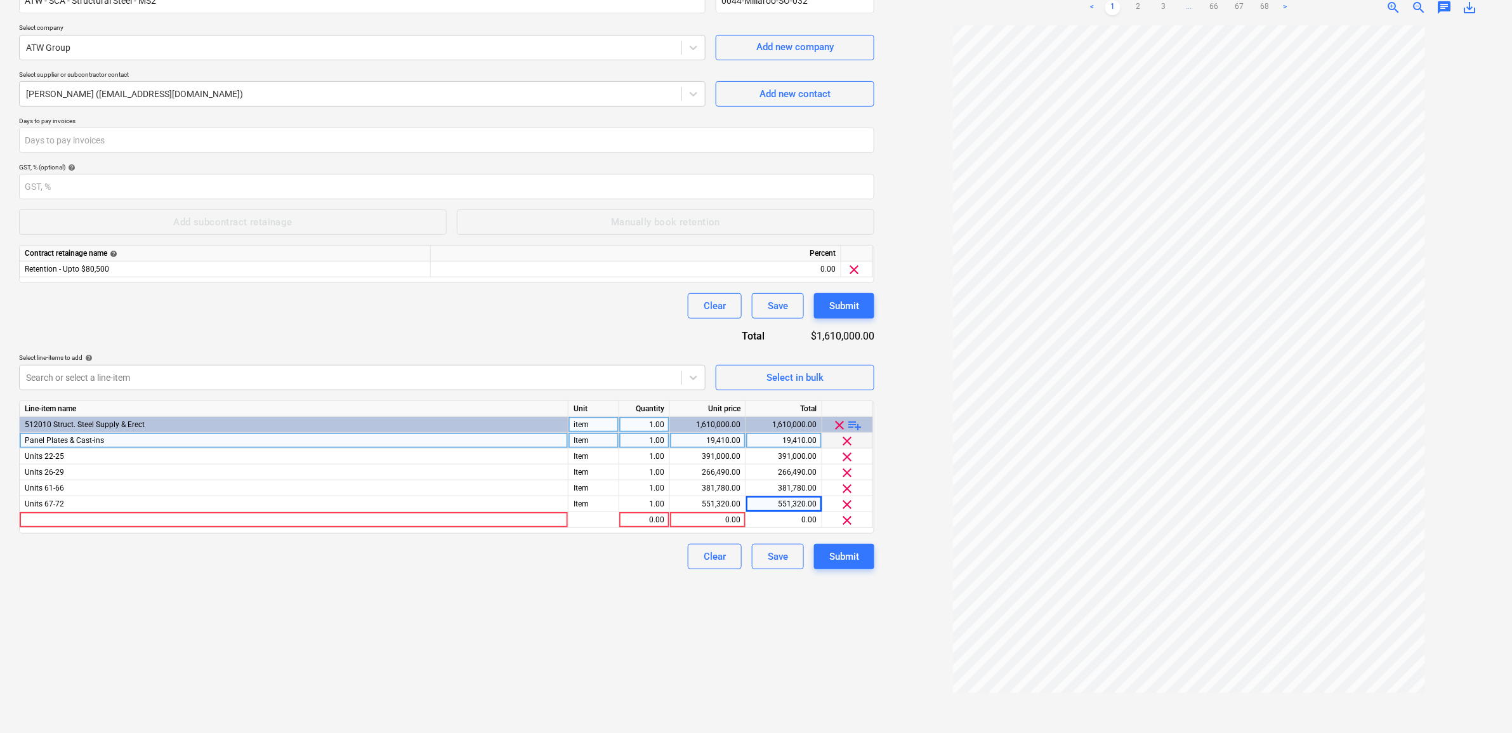
click at [314, 603] on div "Create new document Contract name help ATW - SCA - Structural Steel - MS2 Contr…" at bounding box center [446, 332] width 865 height 791
click at [861, 560] on button "Submit" at bounding box center [844, 556] width 60 height 25
click at [849, 521] on span "clear" at bounding box center [847, 520] width 15 height 15
click at [851, 537] on div "Submit" at bounding box center [844, 540] width 30 height 16
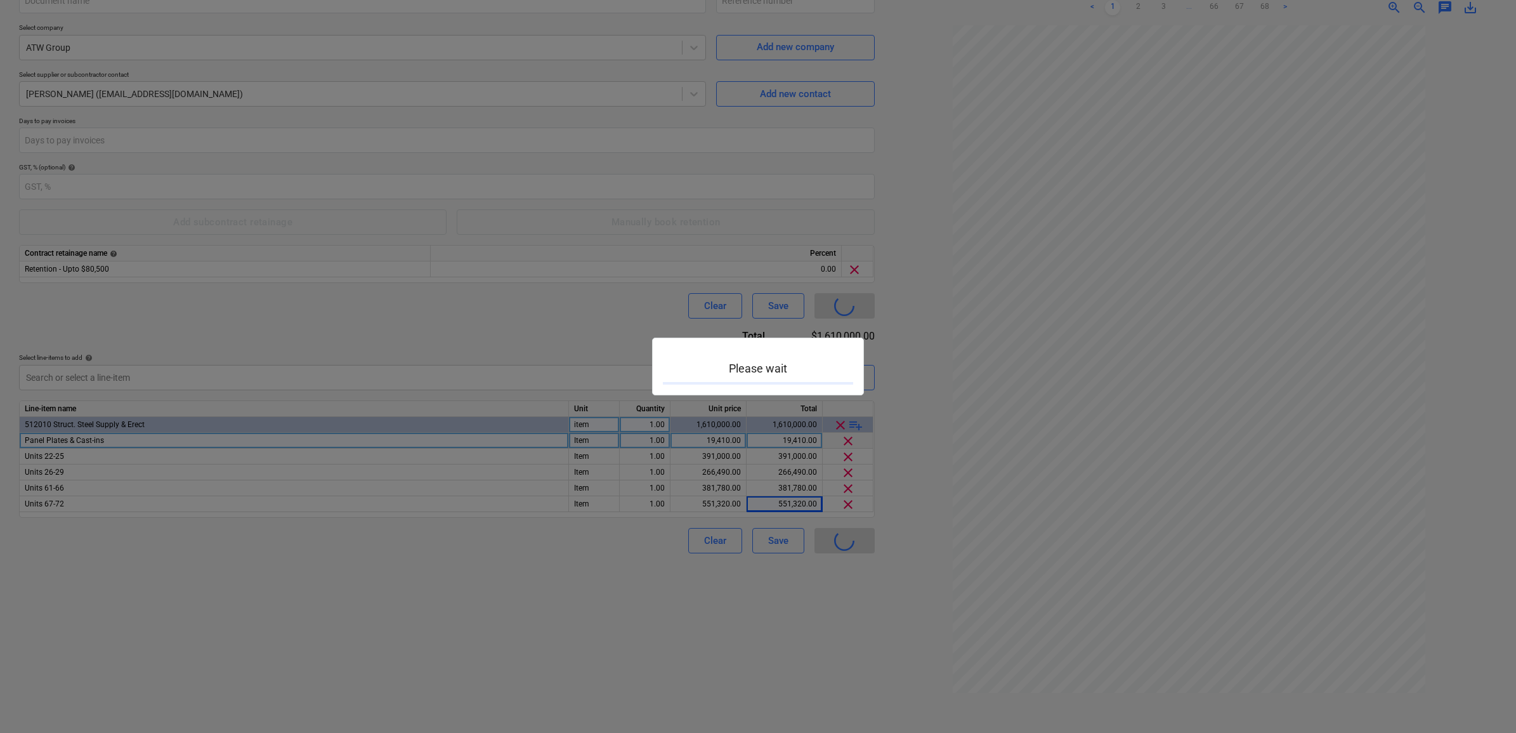
type input "0044-Millaroo-SO-032"
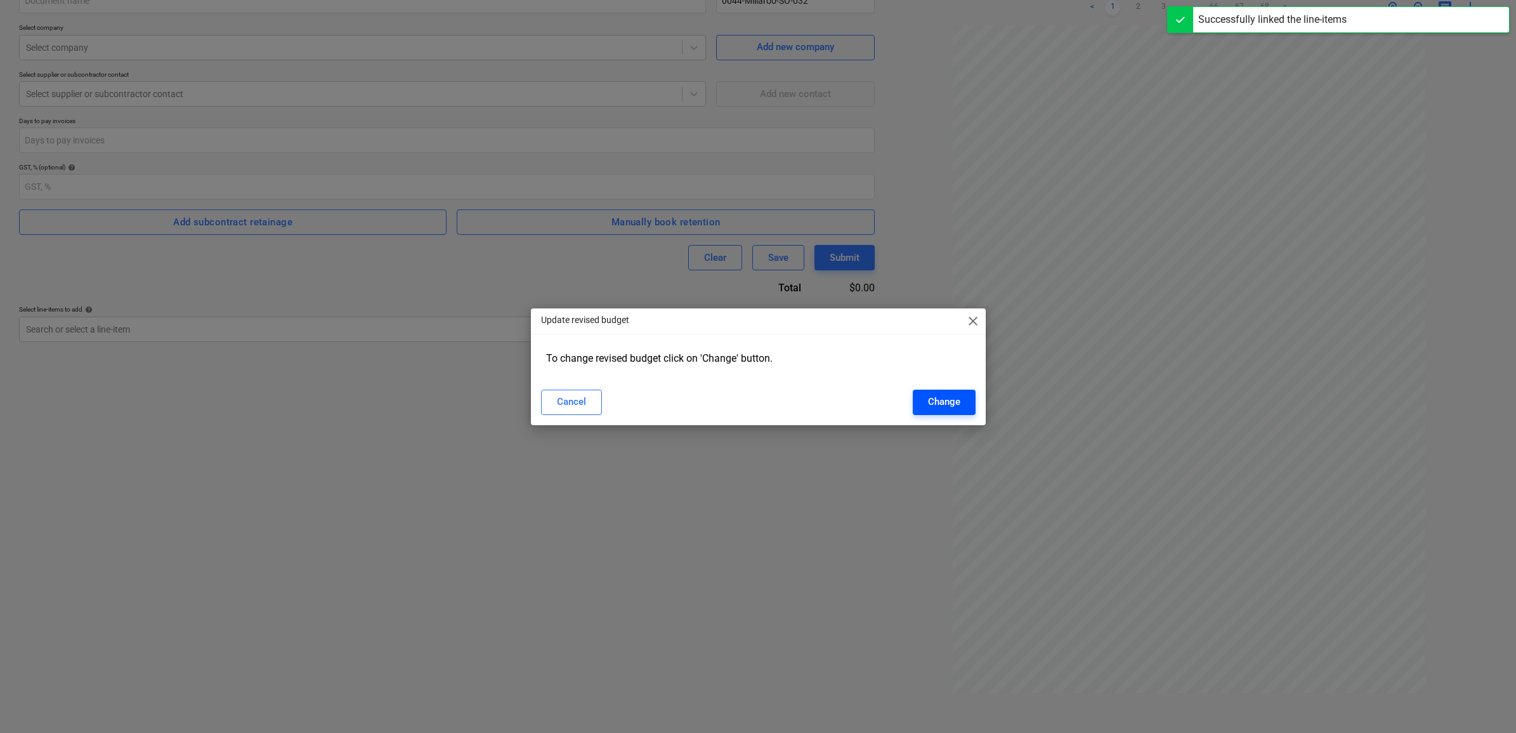
click at [953, 400] on div "Change" at bounding box center [944, 401] width 32 height 16
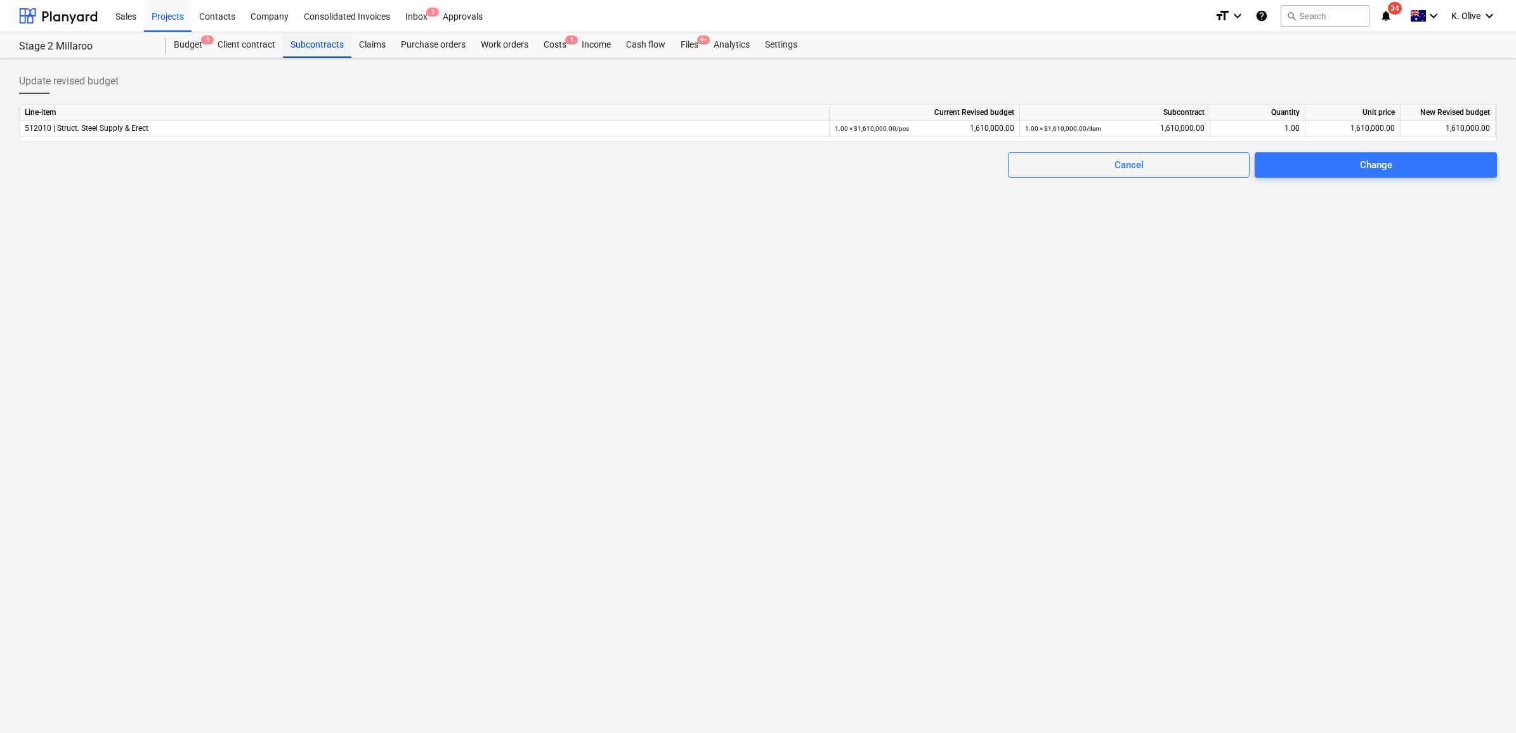
click at [313, 37] on div "Subcontracts" at bounding box center [317, 44] width 69 height 25
